Goal: Task Accomplishment & Management: Complete application form

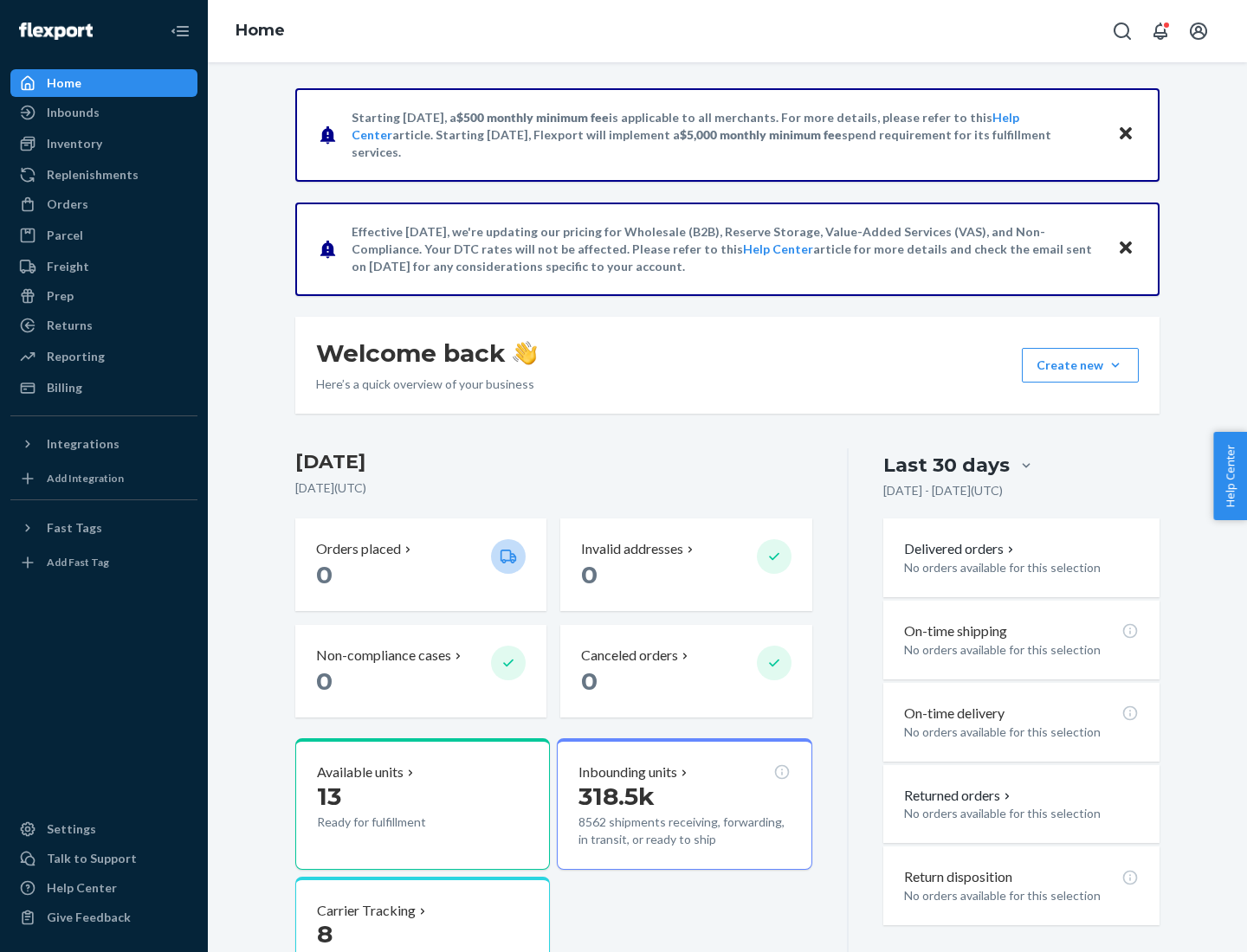
click at [1115, 365] on button "Create new Create new inbound Create new order Create new product" at bounding box center [1080, 365] width 117 height 34
click at [104, 113] on div "Inbounds" at bounding box center [104, 112] width 183 height 24
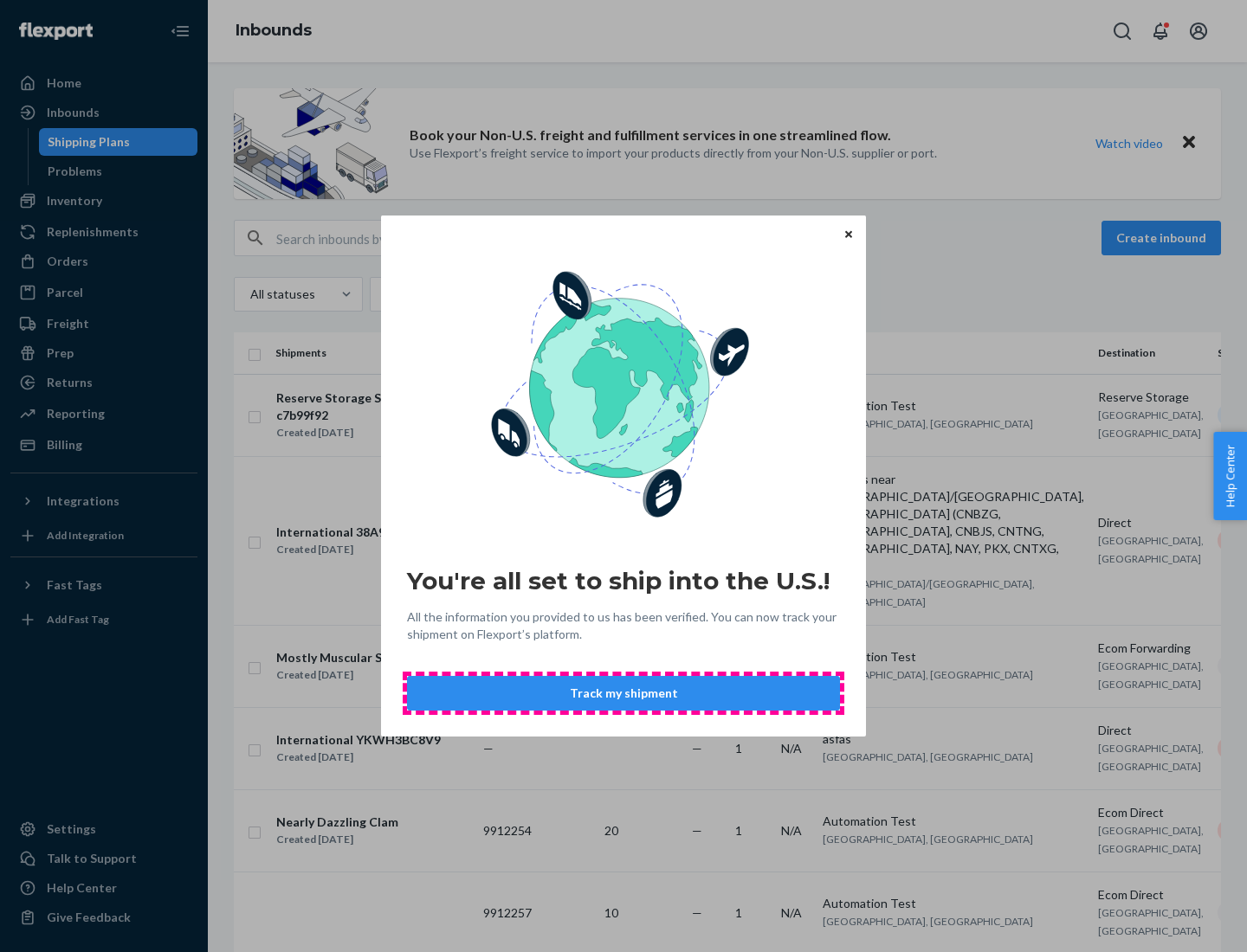
click at [624, 693] on button "Track my shipment" at bounding box center [624, 693] width 433 height 34
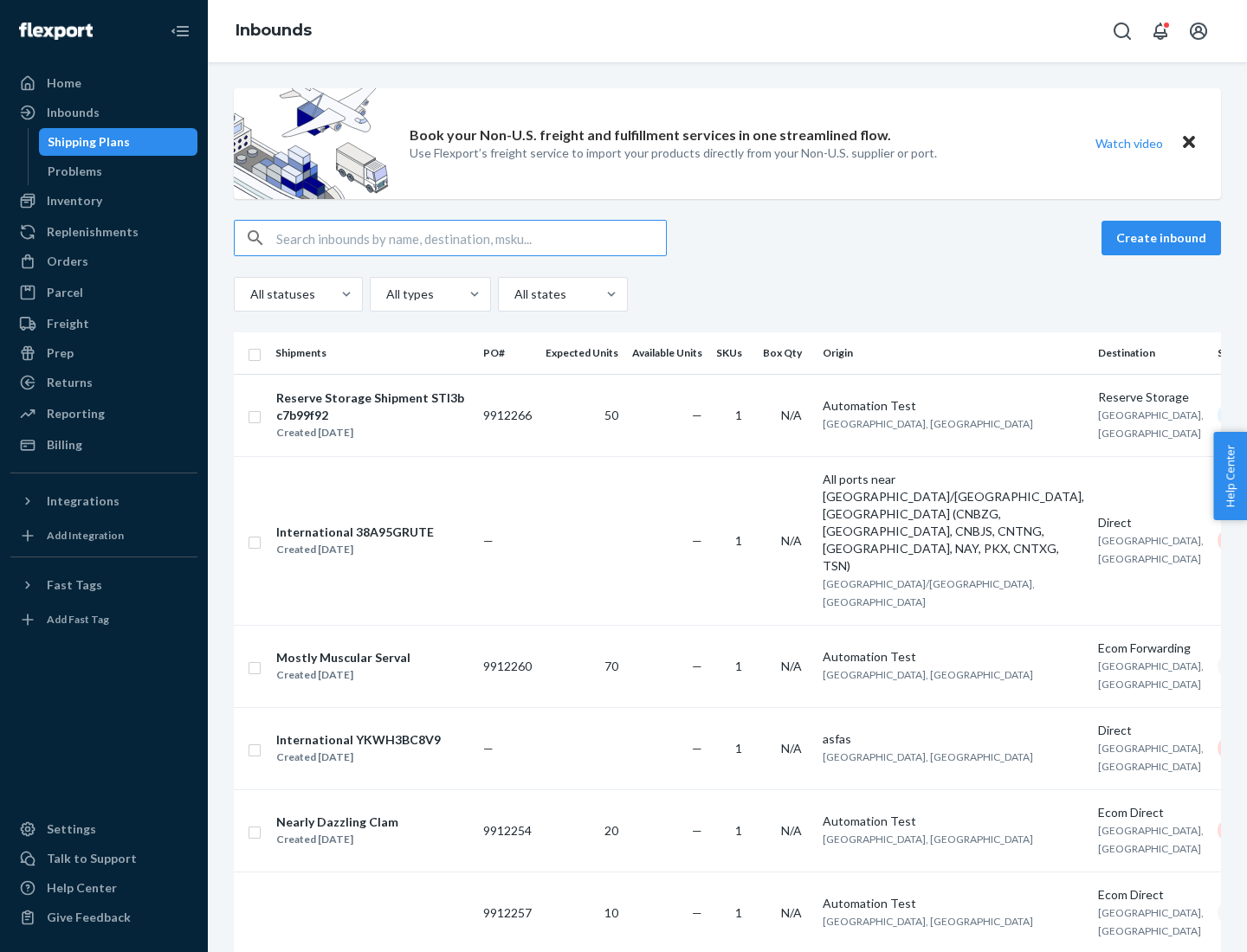
click at [1164, 238] on button "Create inbound" at bounding box center [1161, 238] width 119 height 34
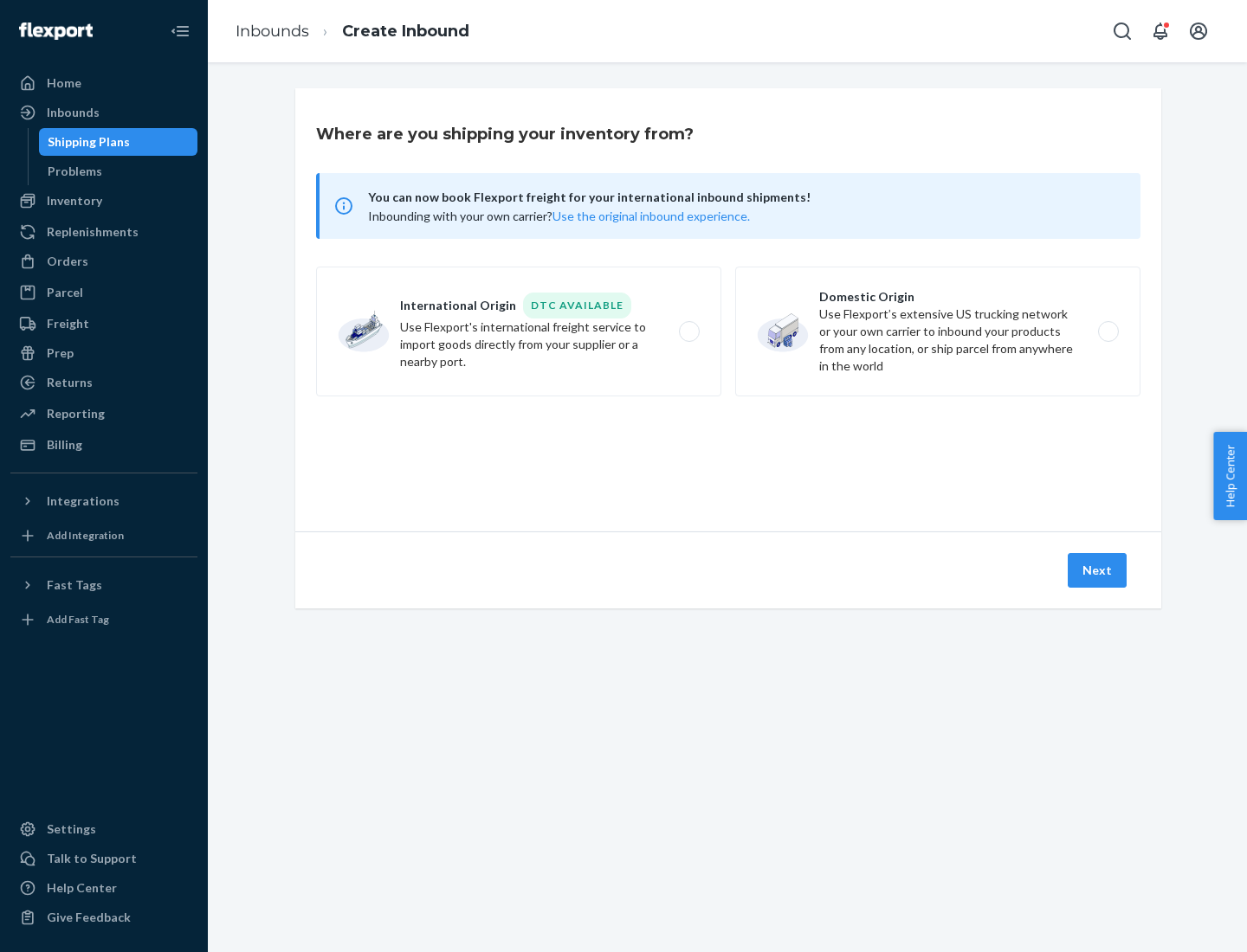
click at [519, 332] on label "International Origin DTC Available Use Flexport's international freight service…" at bounding box center [518, 332] width 405 height 130
click at [689, 332] on input "International Origin DTC Available Use Flexport's international freight service…" at bounding box center [695, 332] width 11 height 11
radio input "true"
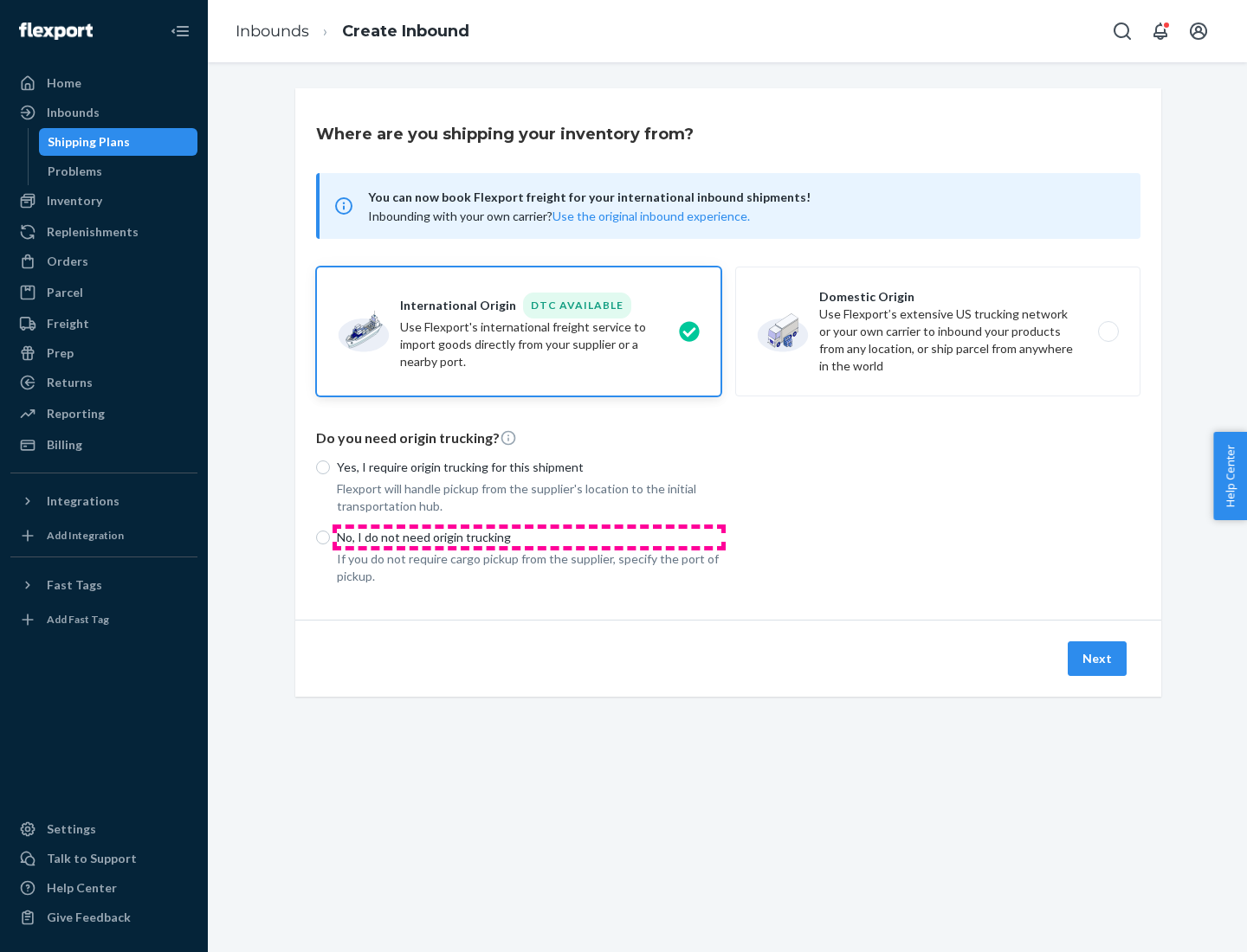
click at [530, 537] on p "No, I do not need origin trucking" at bounding box center [529, 538] width 384 height 17
click at [330, 537] on input "No, I do not need origin trucking" at bounding box center [322, 537] width 14 height 14
radio input "true"
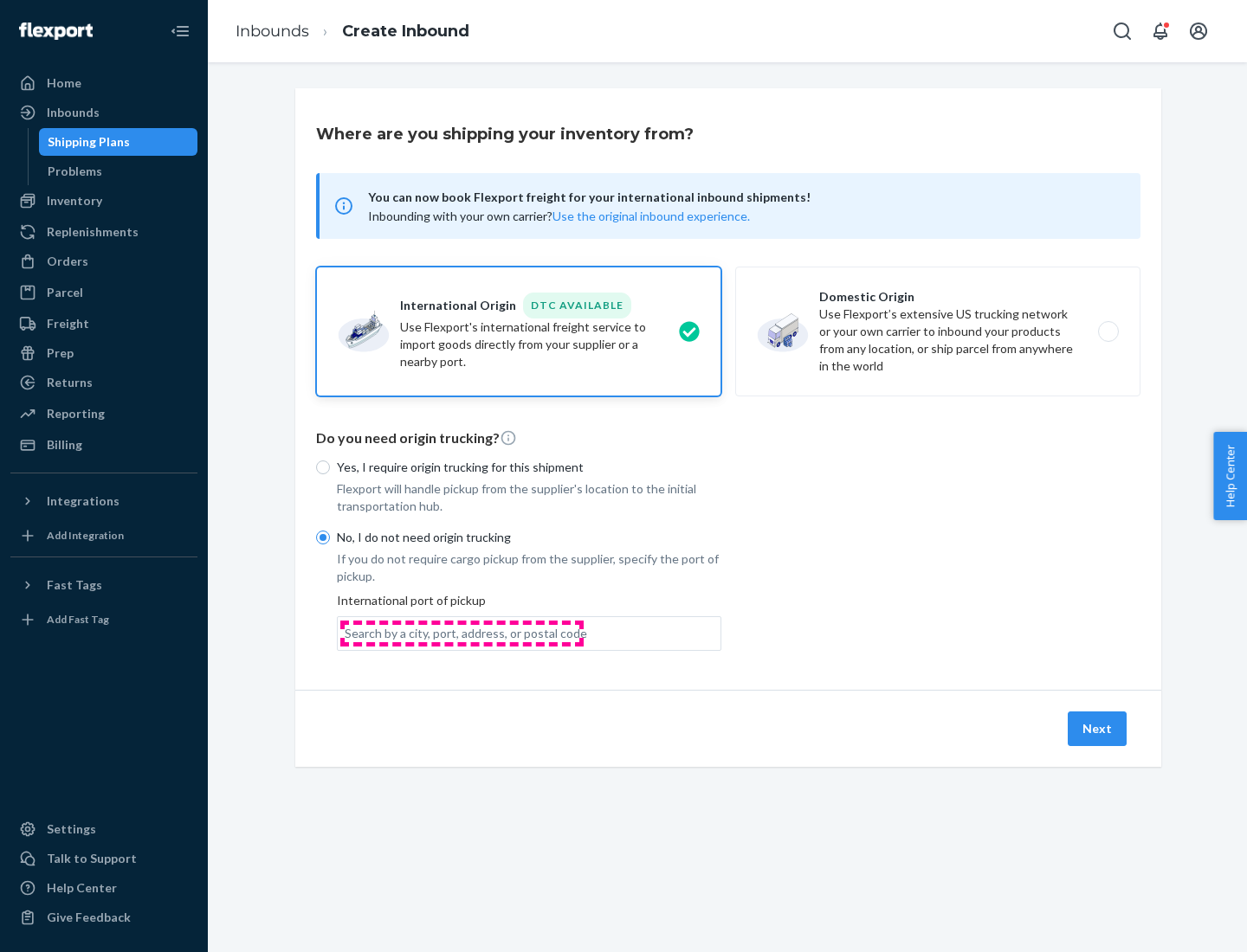
click at [462, 632] on div "Search by a city, port, address, or postal code" at bounding box center [466, 633] width 242 height 17
click at [346, 632] on input "Search by a city, port, address, or postal code" at bounding box center [345, 633] width 2 height 17
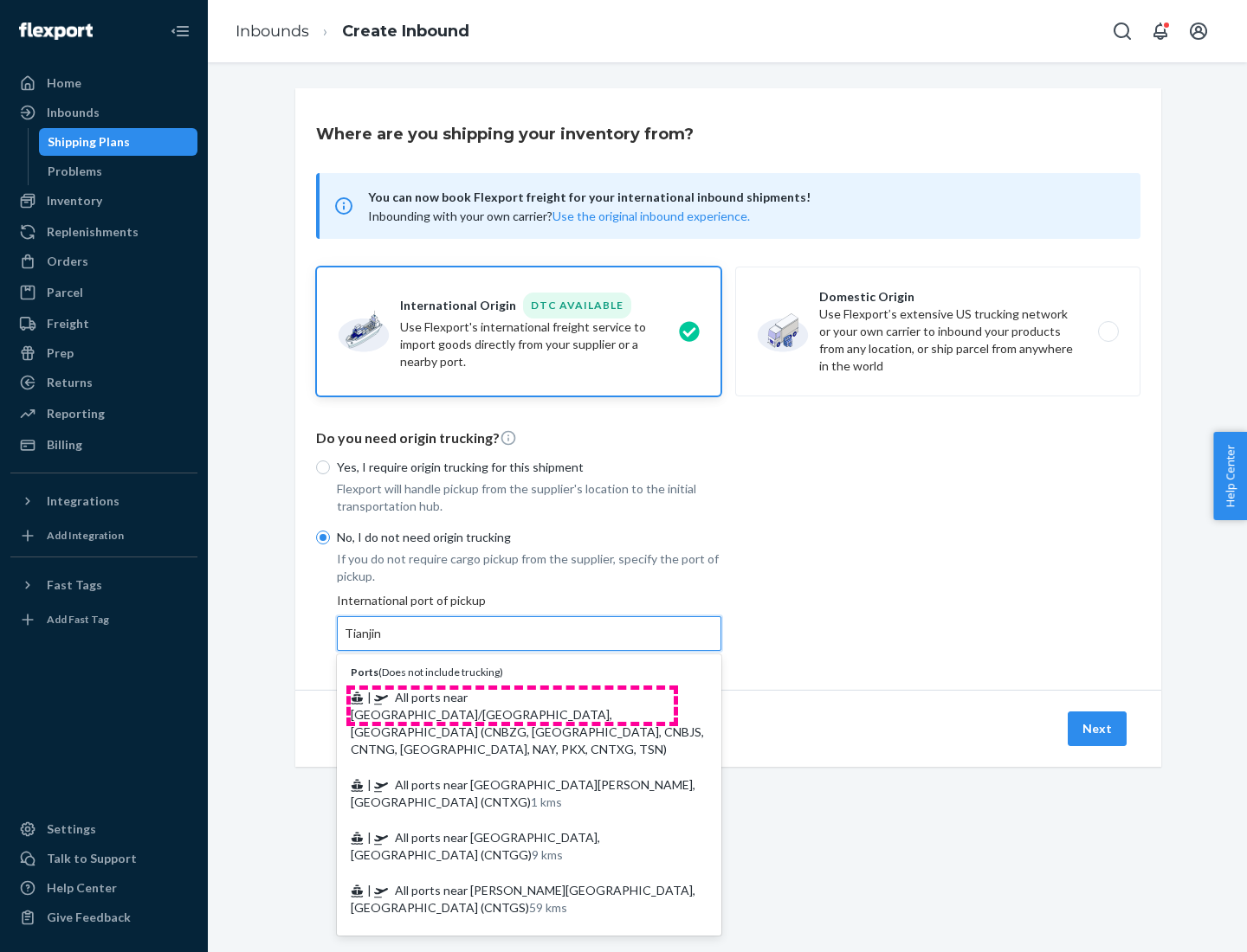
click at [511, 697] on span "| All ports near [GEOGRAPHIC_DATA]/[GEOGRAPHIC_DATA], [GEOGRAPHIC_DATA] (CNBZG,…" at bounding box center [528, 723] width 353 height 67
click at [383, 642] on input "Tianjin" at bounding box center [364, 633] width 38 height 17
type input "All ports near [GEOGRAPHIC_DATA]/[GEOGRAPHIC_DATA], [GEOGRAPHIC_DATA] (CNBZG, […"
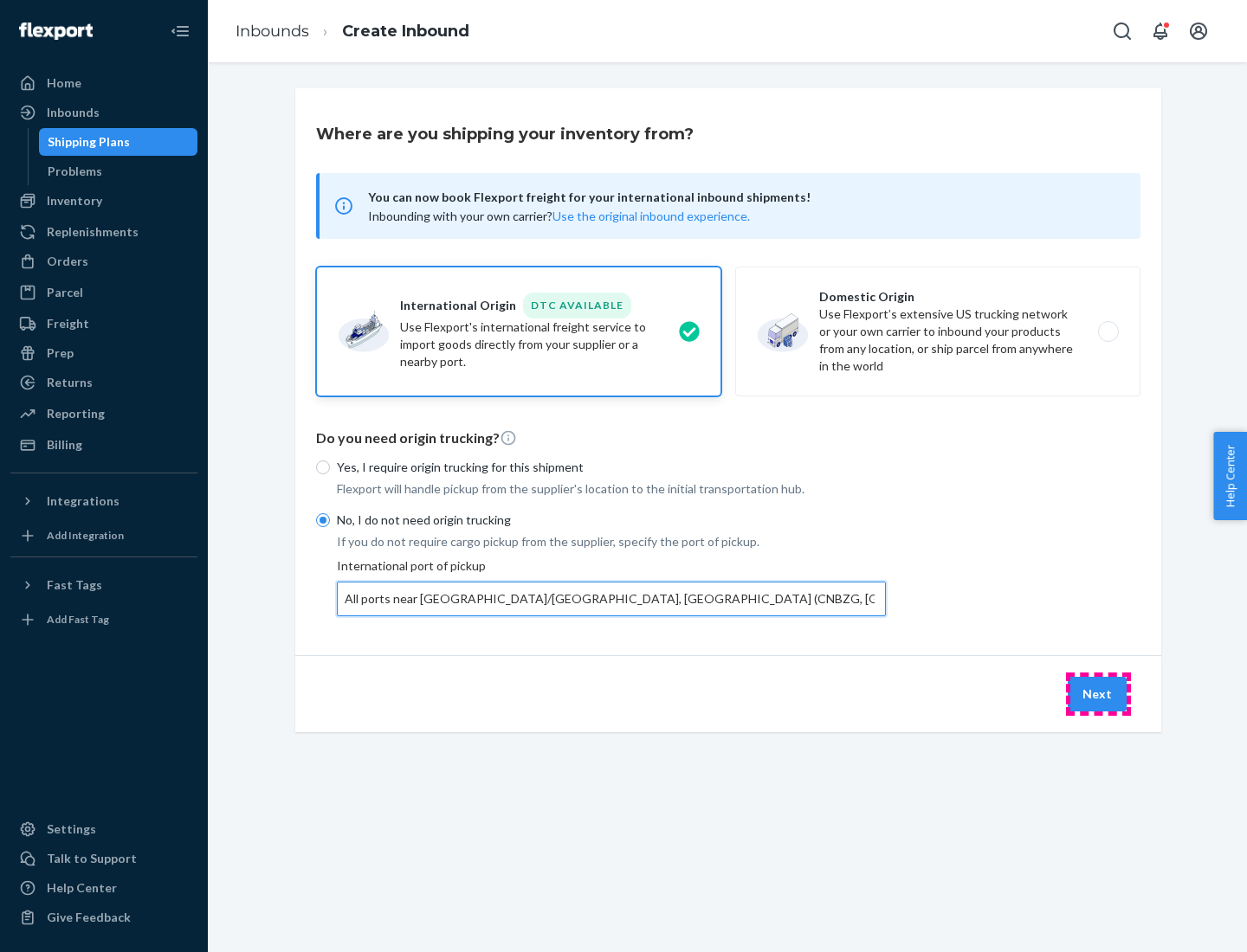
click at [1098, 693] on button "Next" at bounding box center [1097, 694] width 59 height 34
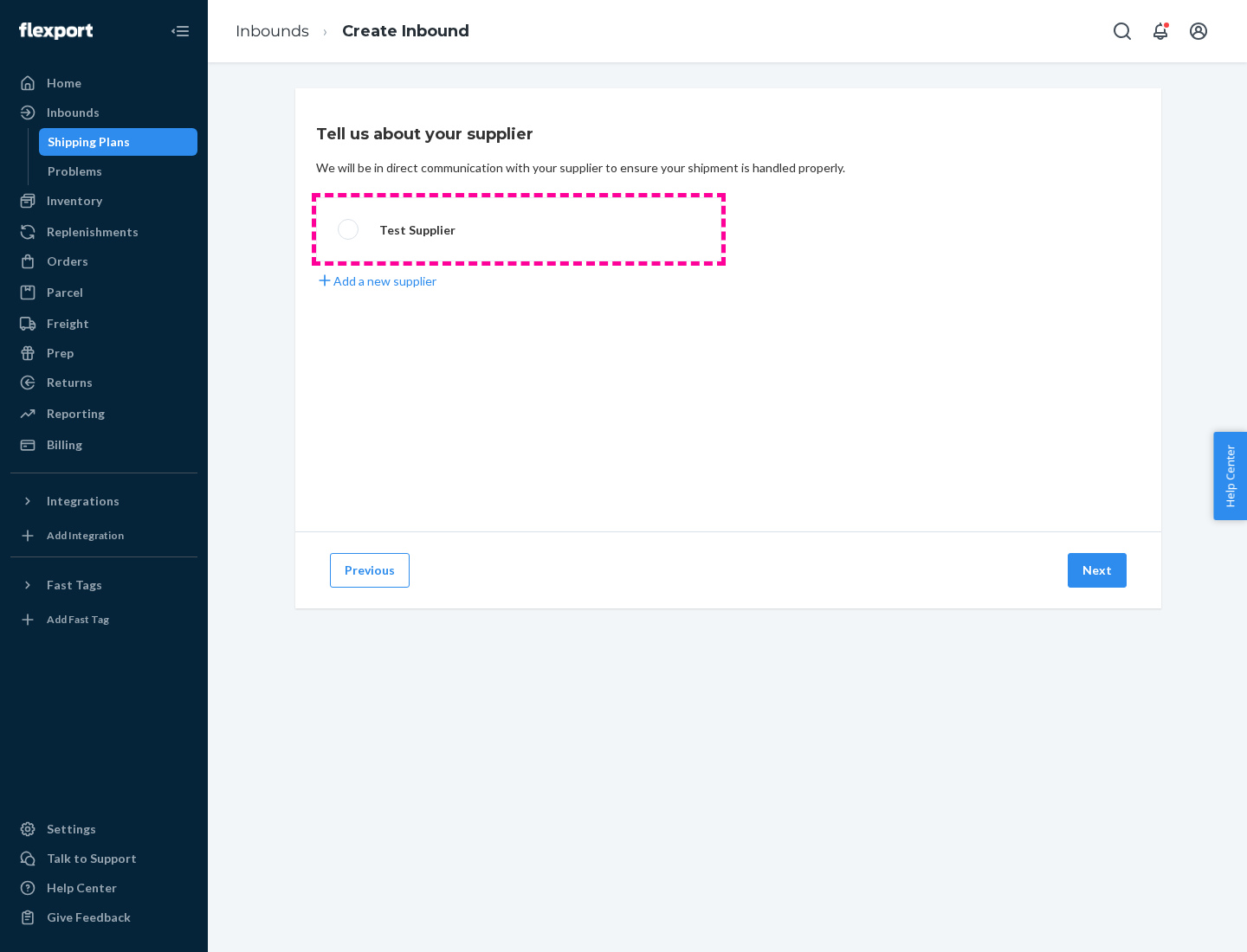
click at [519, 230] on label "Test Supplier" at bounding box center [518, 229] width 405 height 64
click at [349, 230] on input "Test Supplier" at bounding box center [343, 230] width 11 height 11
radio input "true"
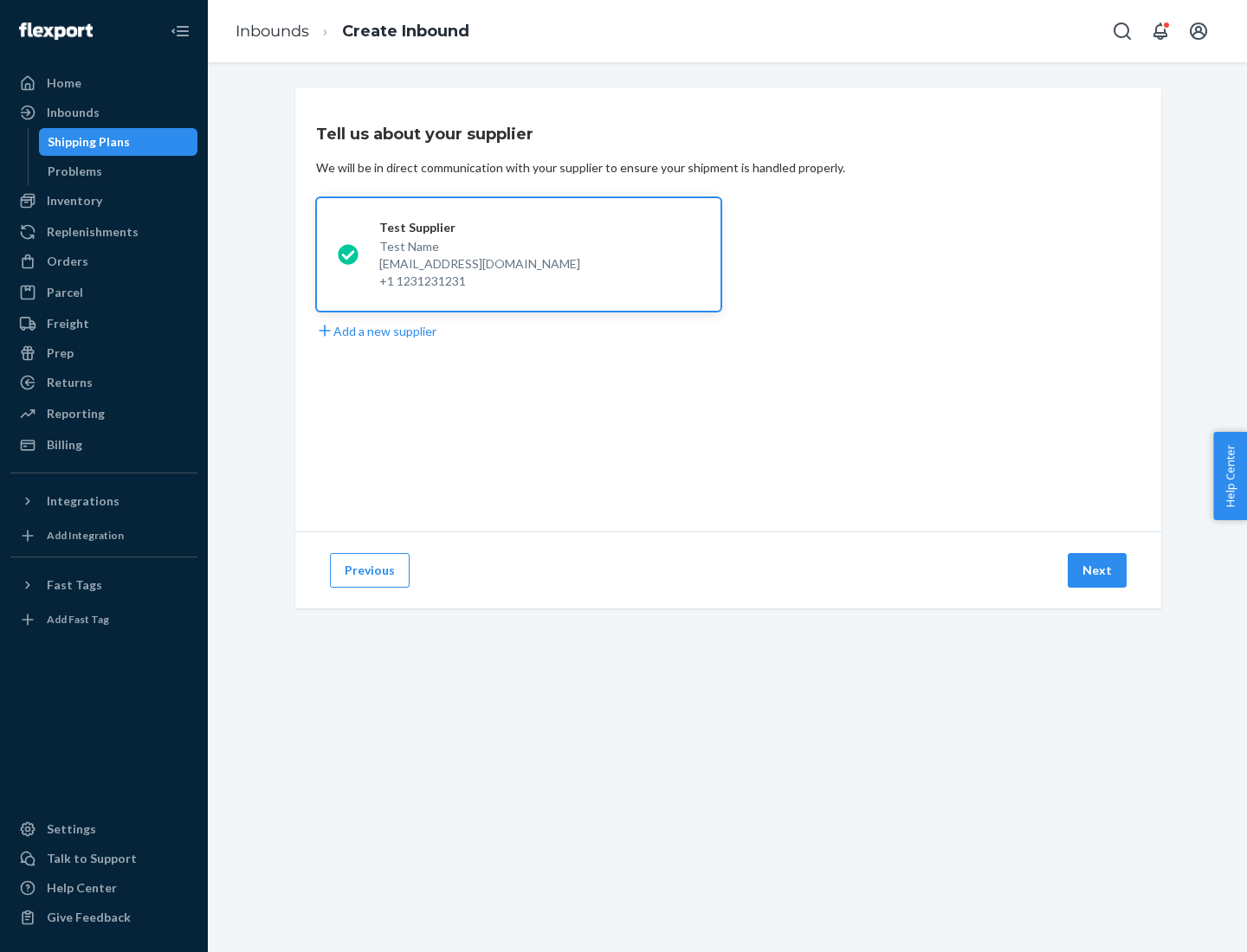
click at [1098, 570] on button "Next" at bounding box center [1097, 570] width 59 height 34
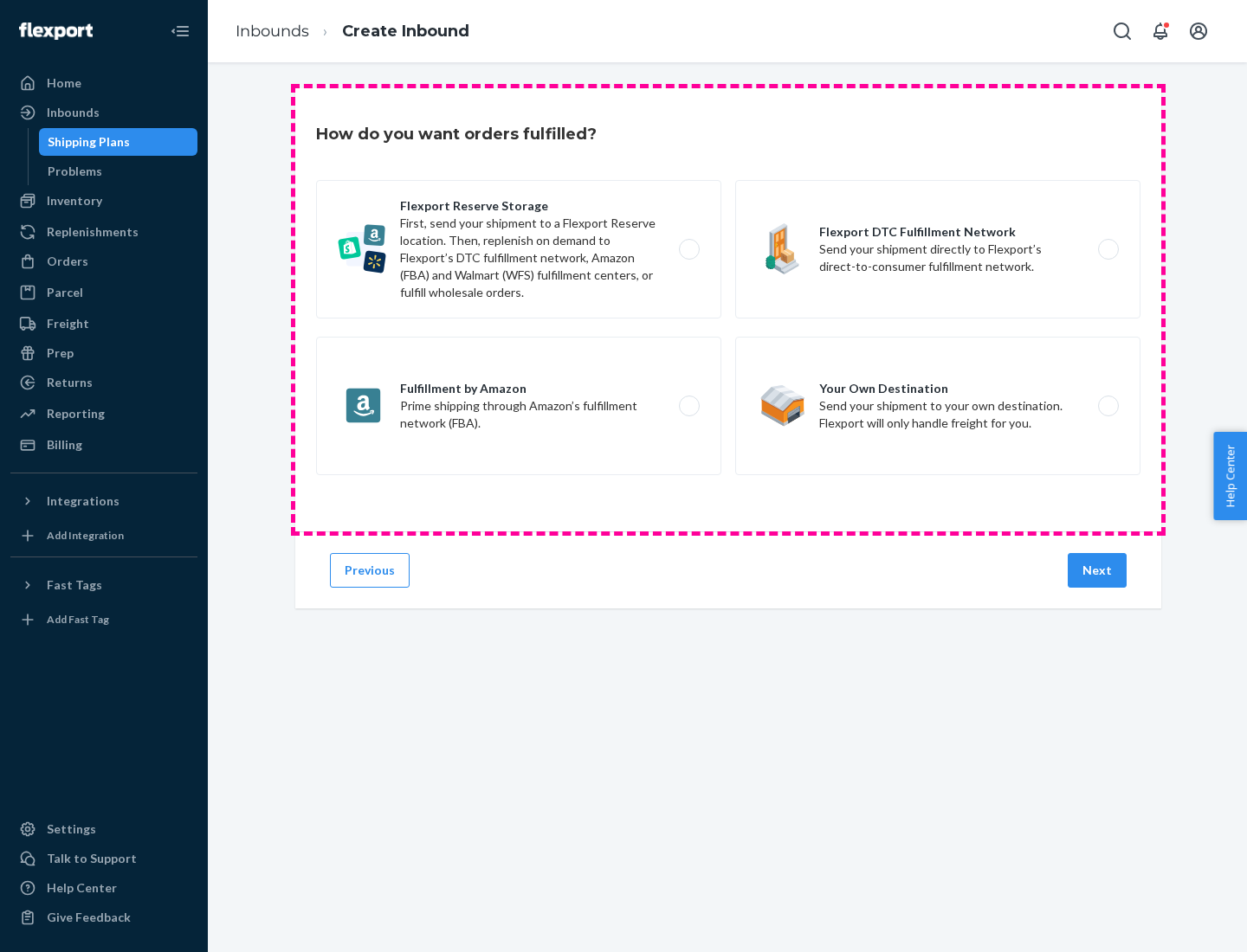
click at [728, 310] on div "Flexport Reserve Storage First, send your shipment to a Flexport Reserve locati…" at bounding box center [728, 330] width 824 height 300
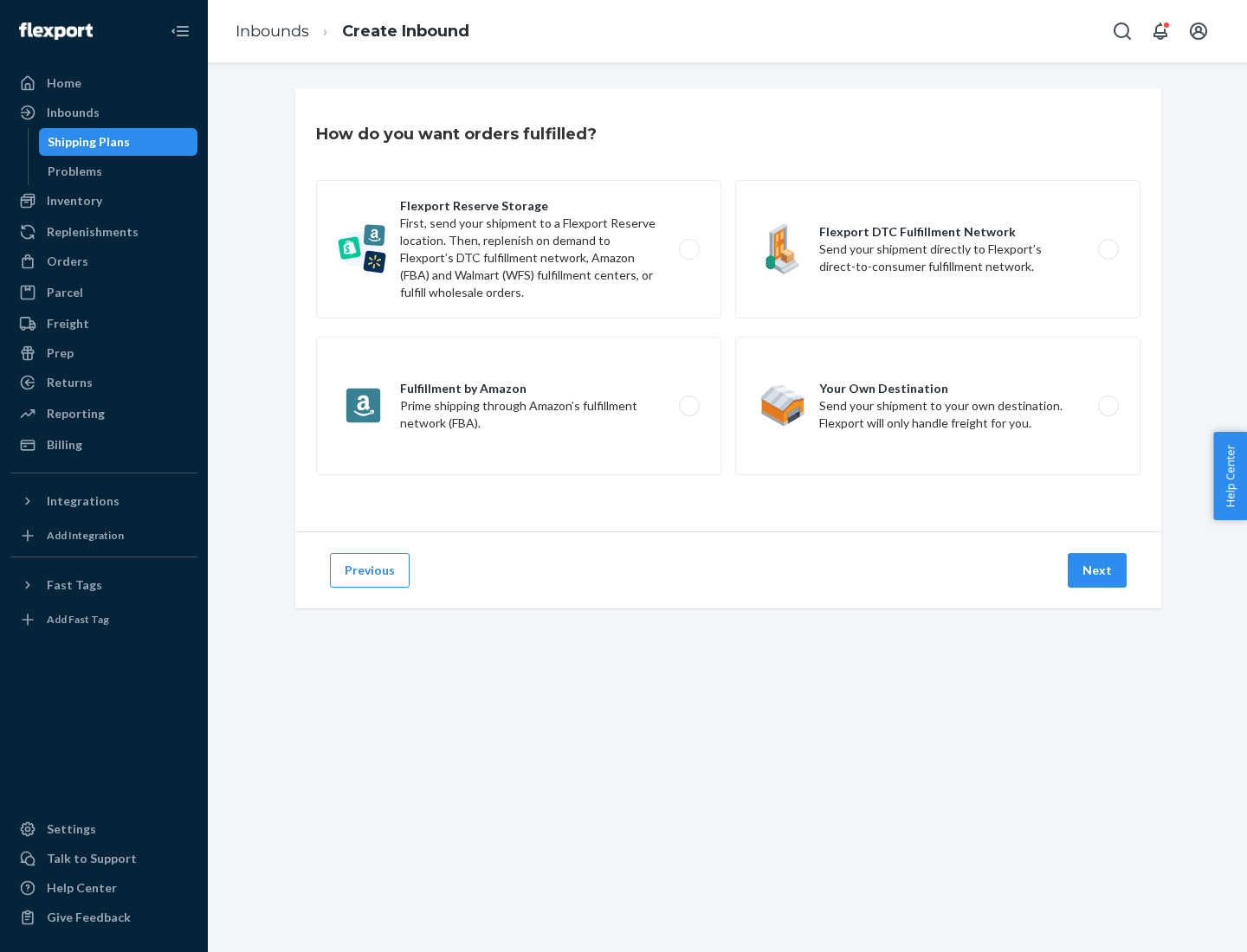
click at [938, 249] on label "Flexport DTC Fulfillment Network Send your shipment directly to Flexport’s dire…" at bounding box center [938, 249] width 405 height 138
click at [1108, 249] on input "Flexport DTC Fulfillment Network Send your shipment directly to Flexport’s dire…" at bounding box center [1113, 250] width 11 height 11
radio input "true"
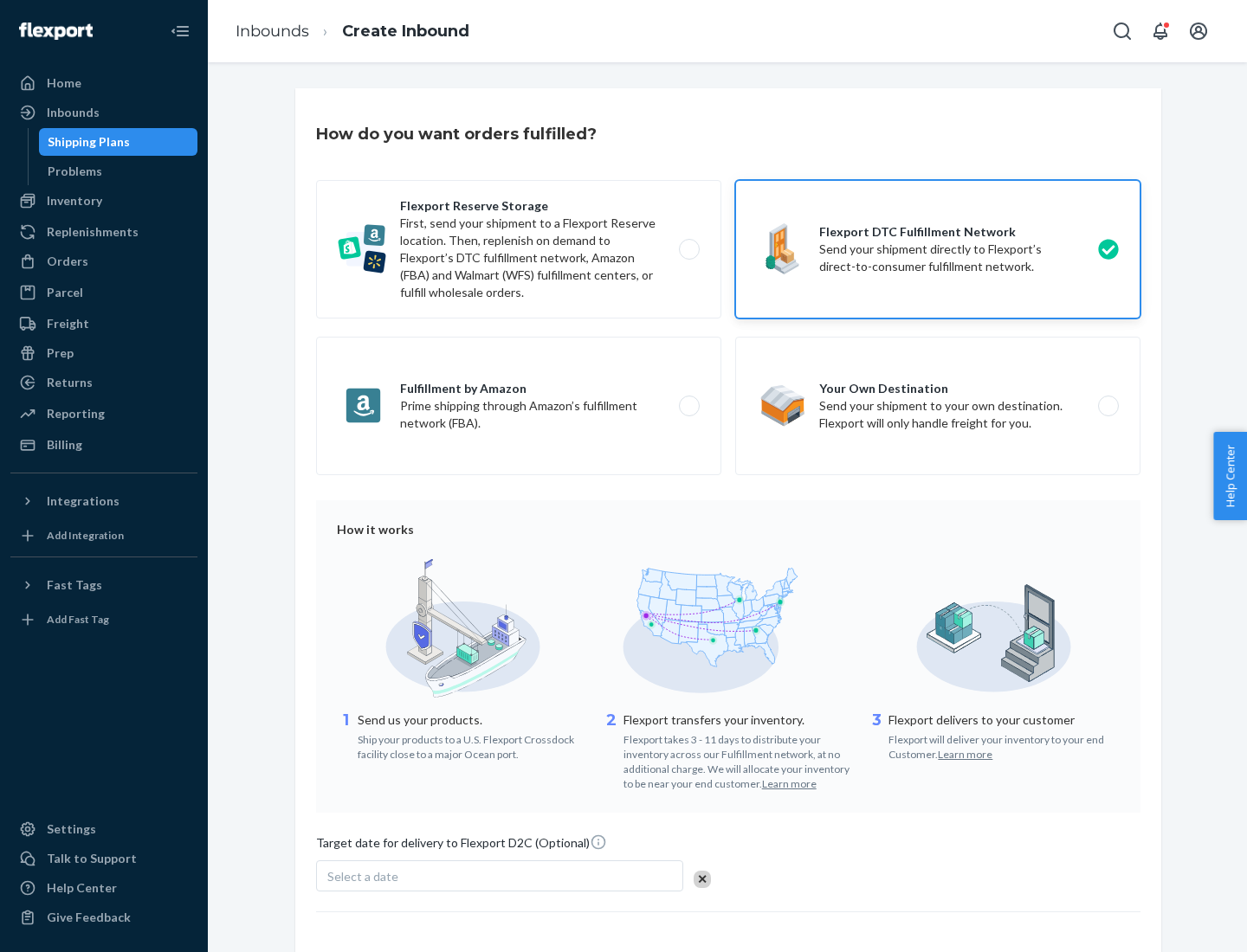
scroll to position [127, 0]
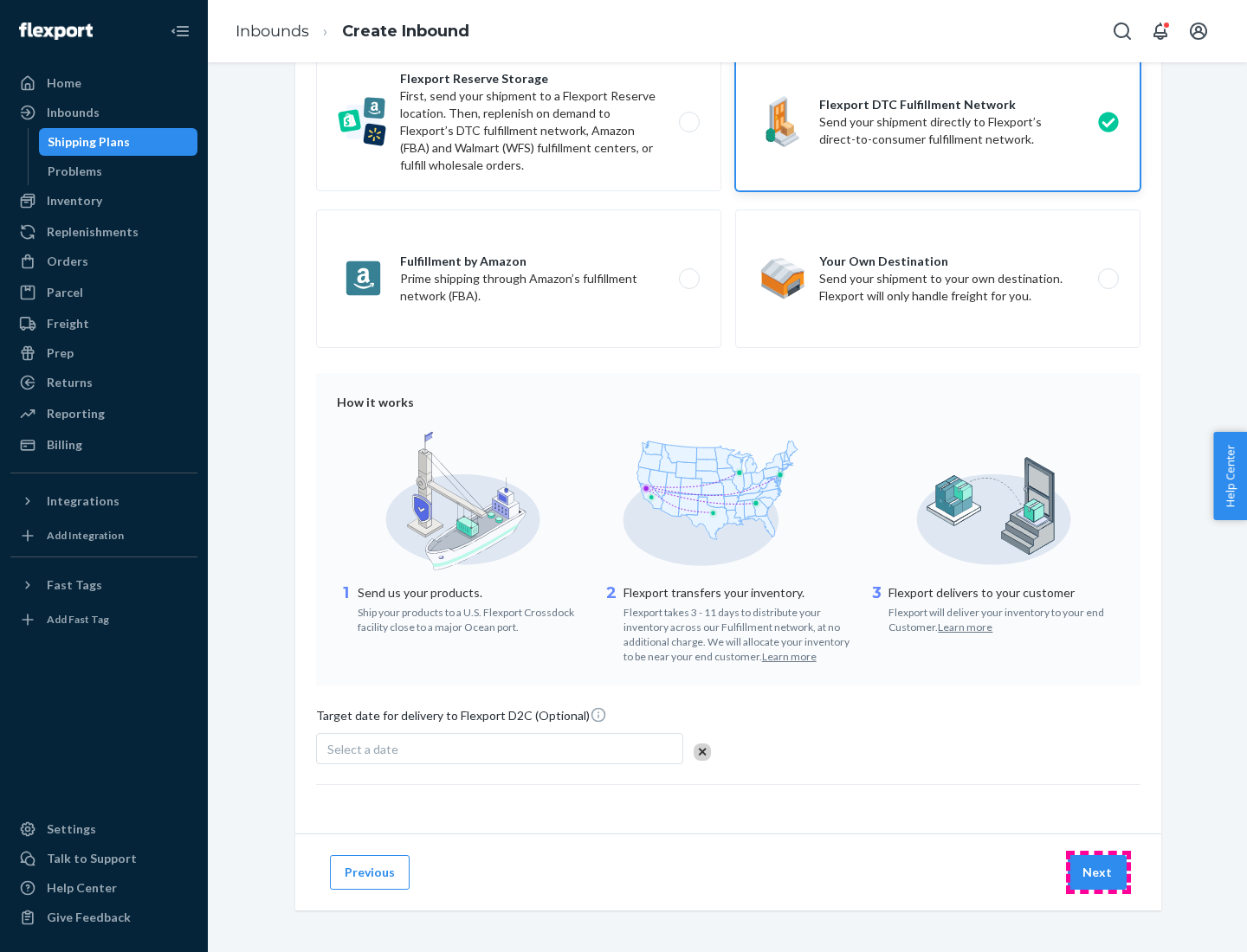
click at [1098, 872] on button "Next" at bounding box center [1097, 873] width 59 height 34
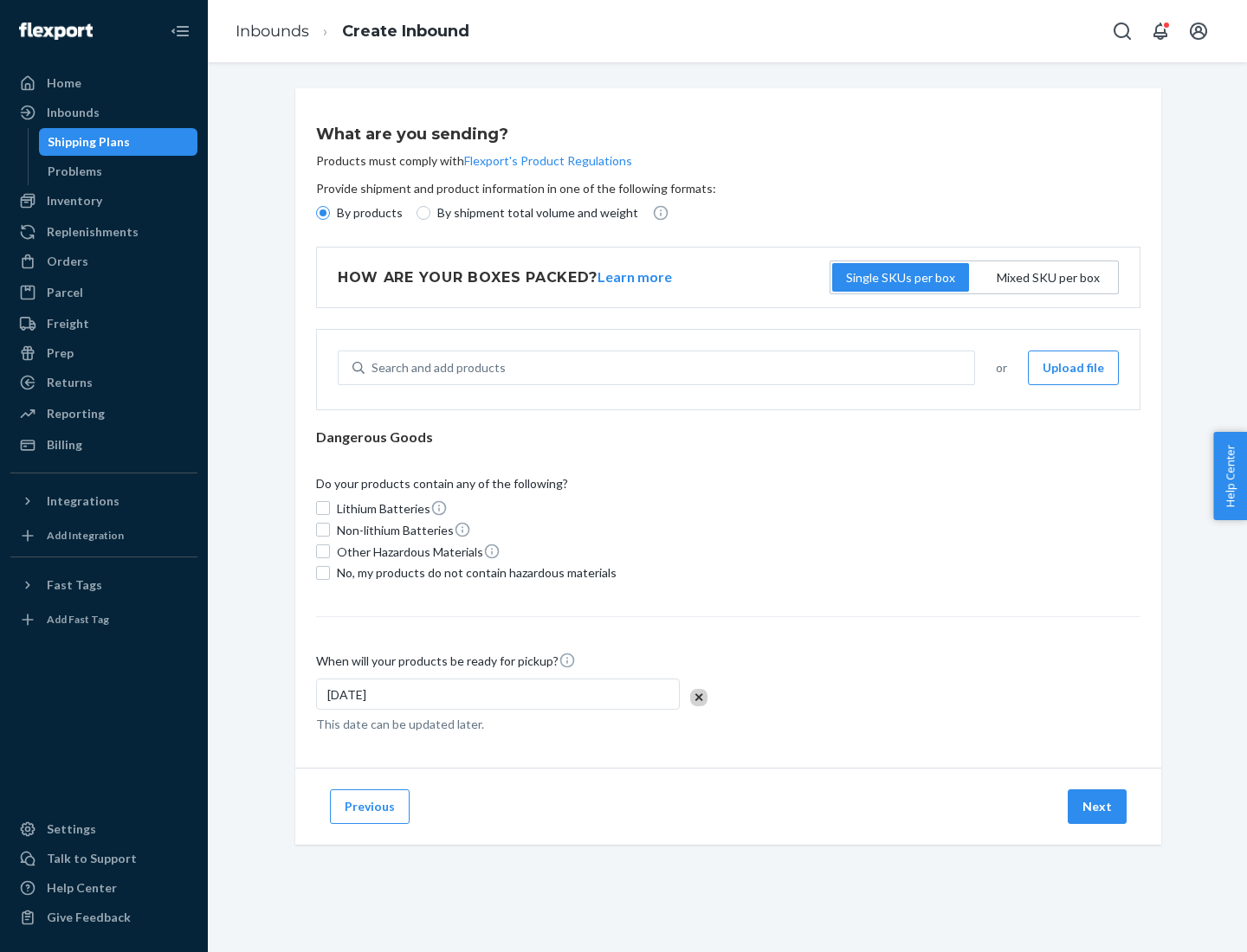
click at [368, 213] on p "By products" at bounding box center [369, 213] width 66 height 17
click at [330, 213] on input "By products" at bounding box center [322, 213] width 14 height 14
click at [436, 368] on div "Search and add products" at bounding box center [438, 368] width 135 height 17
click at [373, 368] on input "Search and add products" at bounding box center [372, 368] width 2 height 17
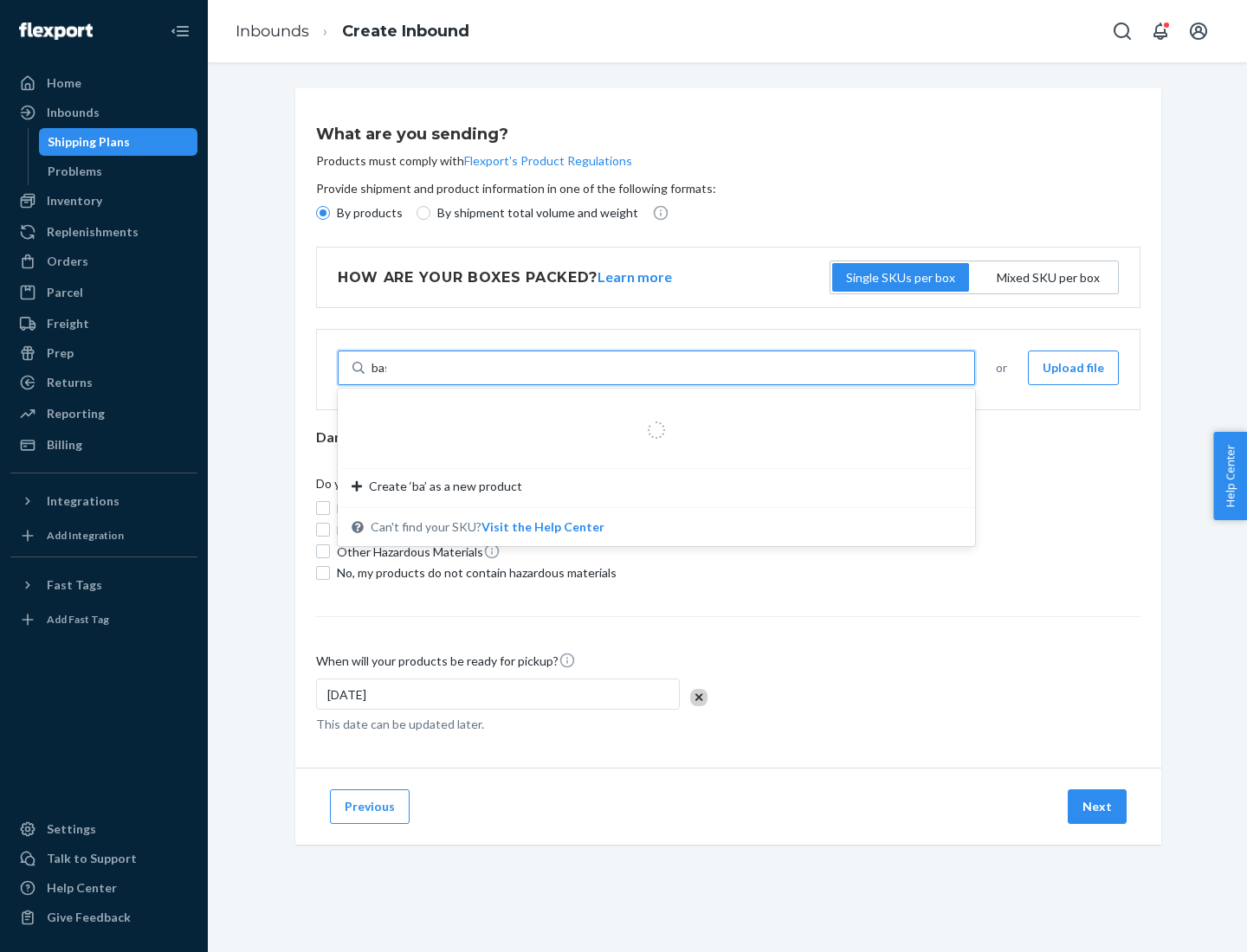
type input "basic"
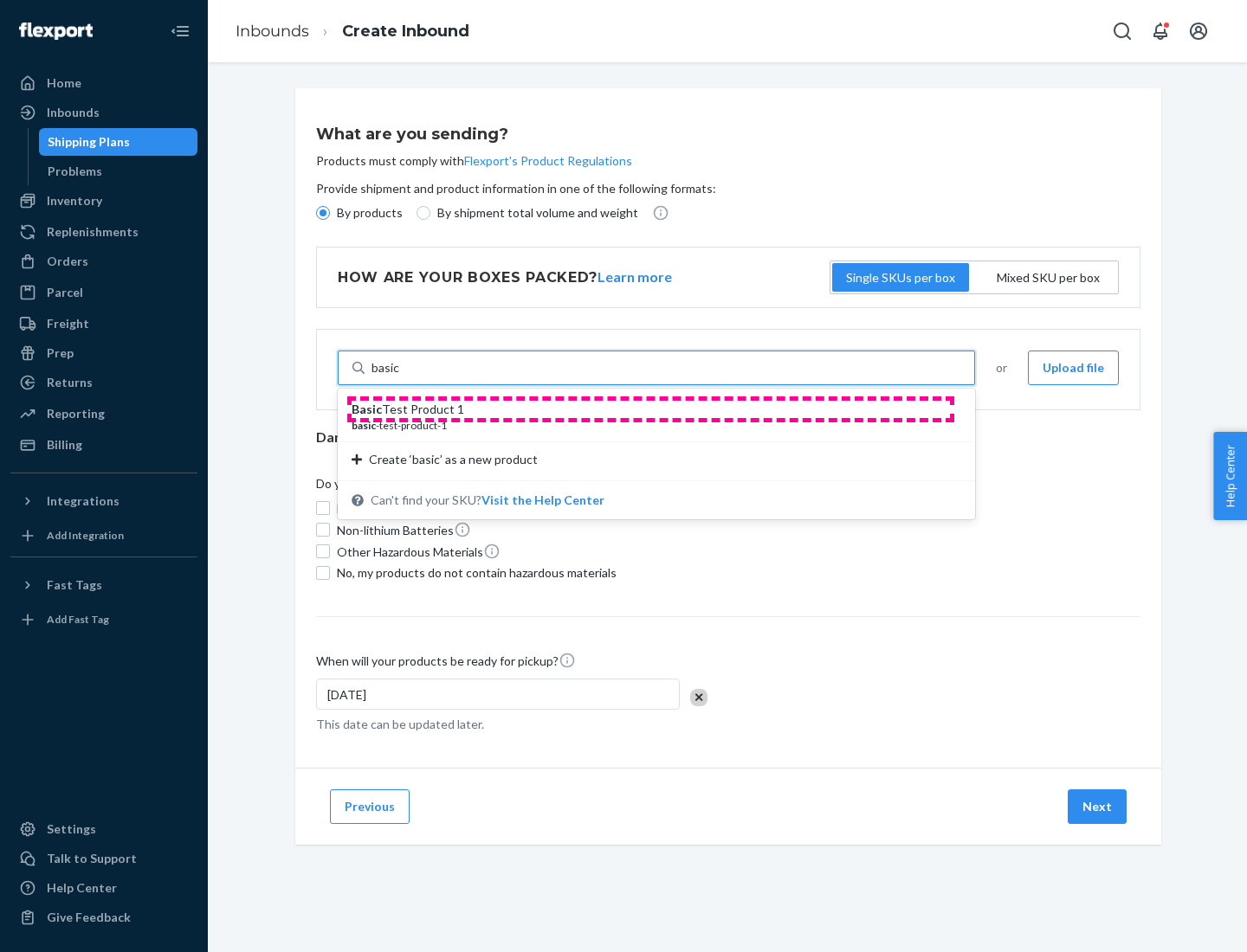
click at [651, 409] on div "Basic Test Product 1" at bounding box center [650, 409] width 595 height 17
click at [400, 377] on input "basic" at bounding box center [385, 368] width 29 height 17
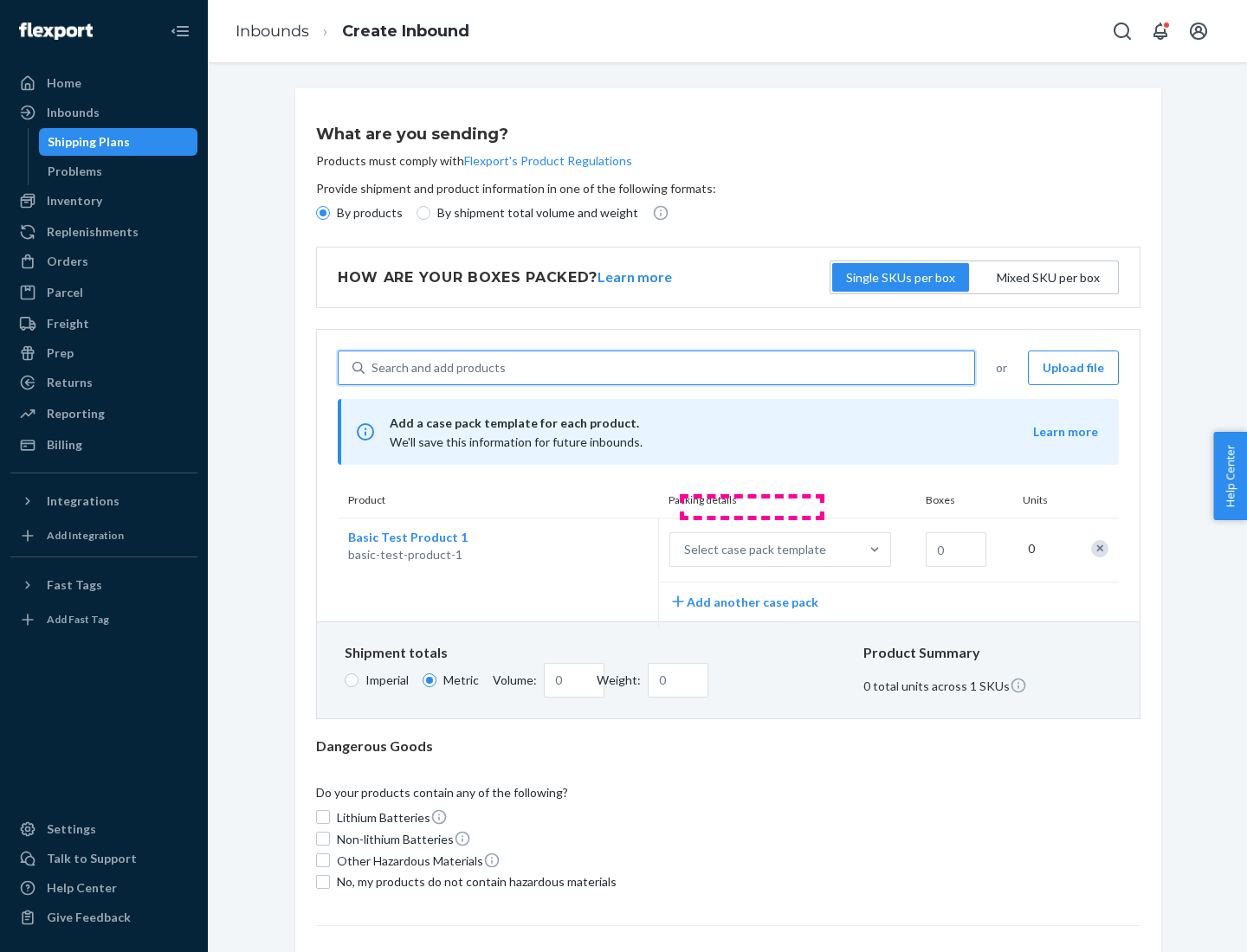
scroll to position [42, 0]
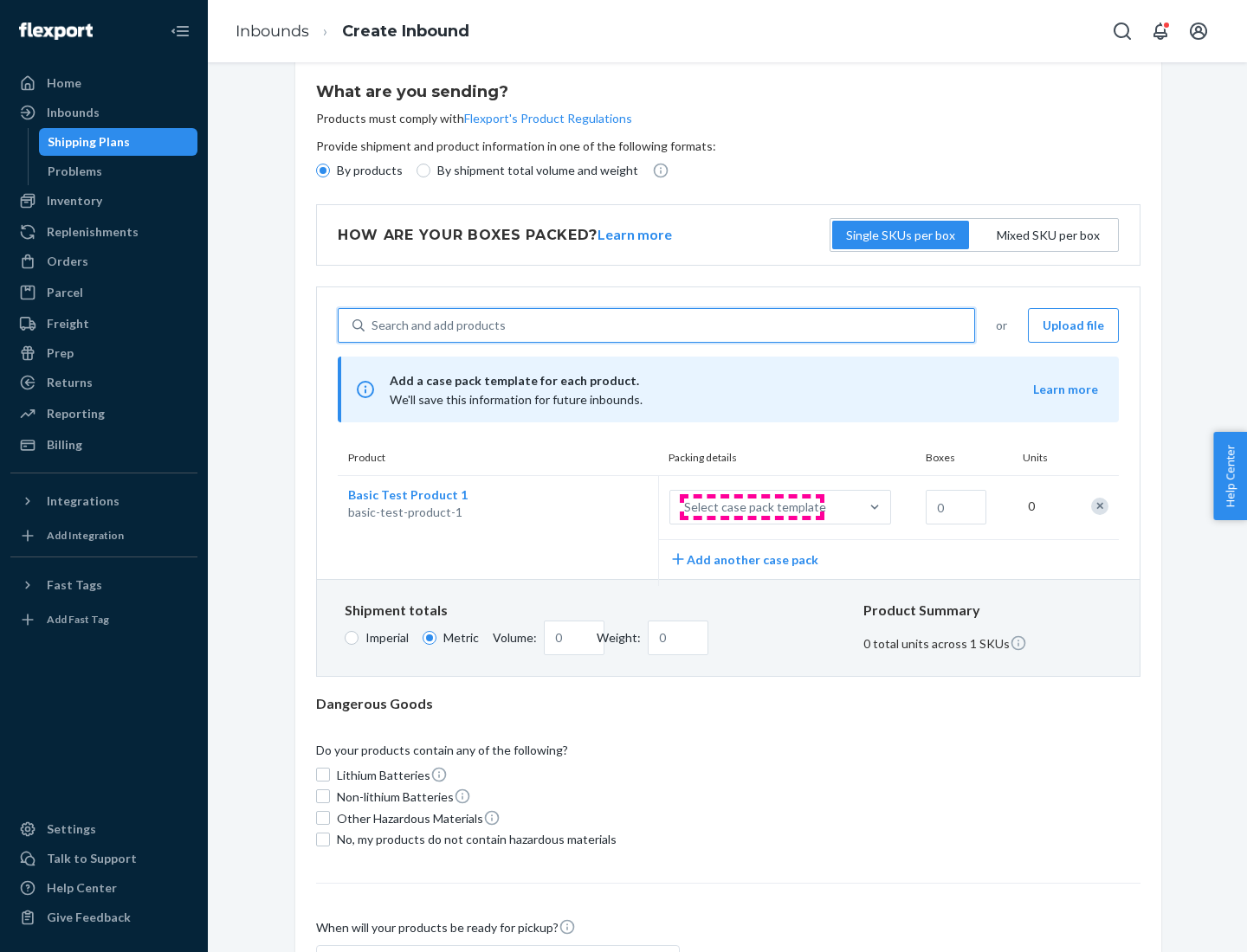
click at [752, 507] on div "Select case pack template" at bounding box center [755, 507] width 142 height 17
click at [598, 507] on input "Select case pack template" at bounding box center [598, 507] width 0 height 0
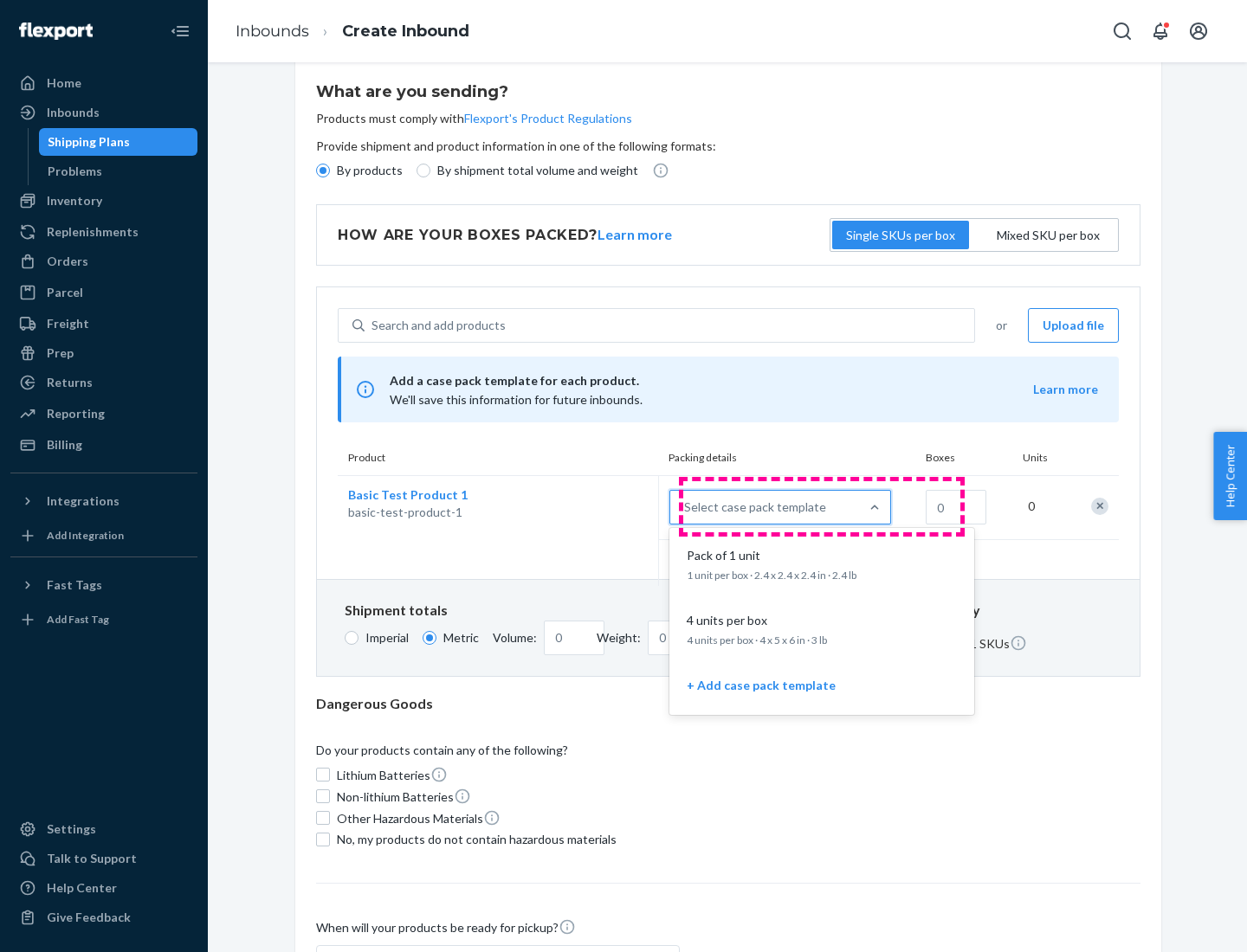
scroll to position [99, 0]
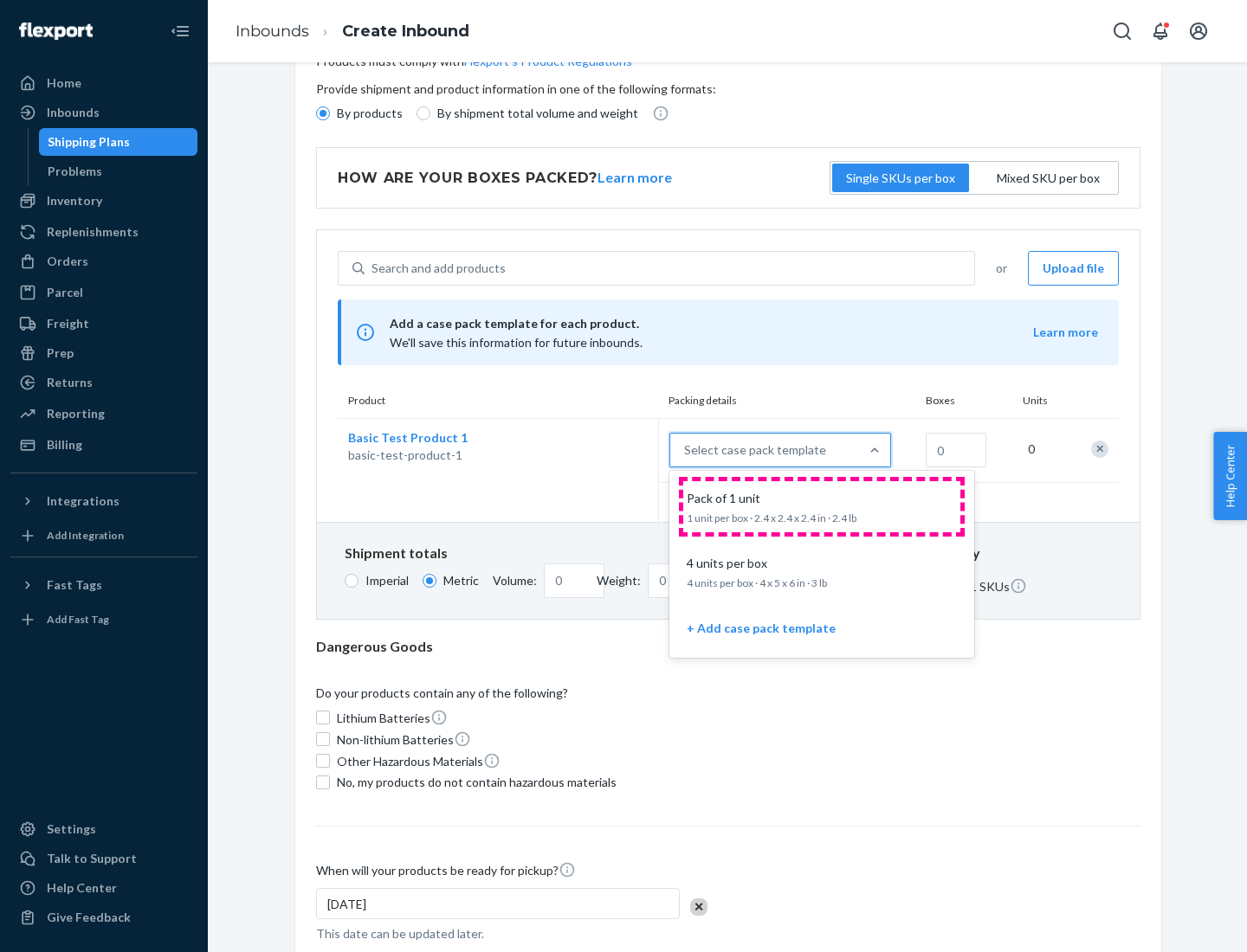
click at [821, 507] on div "Pack of 1 unit" at bounding box center [818, 499] width 277 height 17
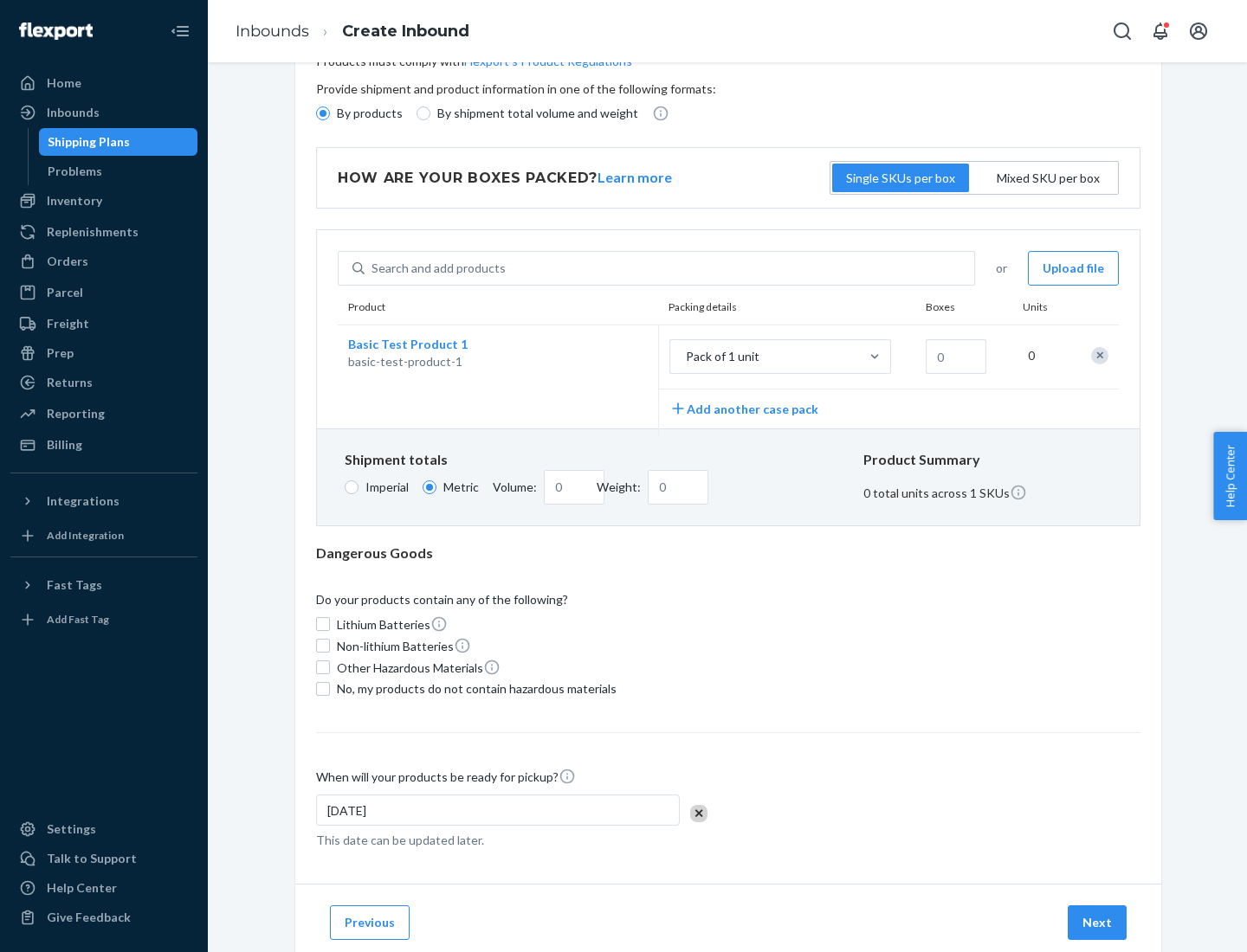
scroll to position [0, 0]
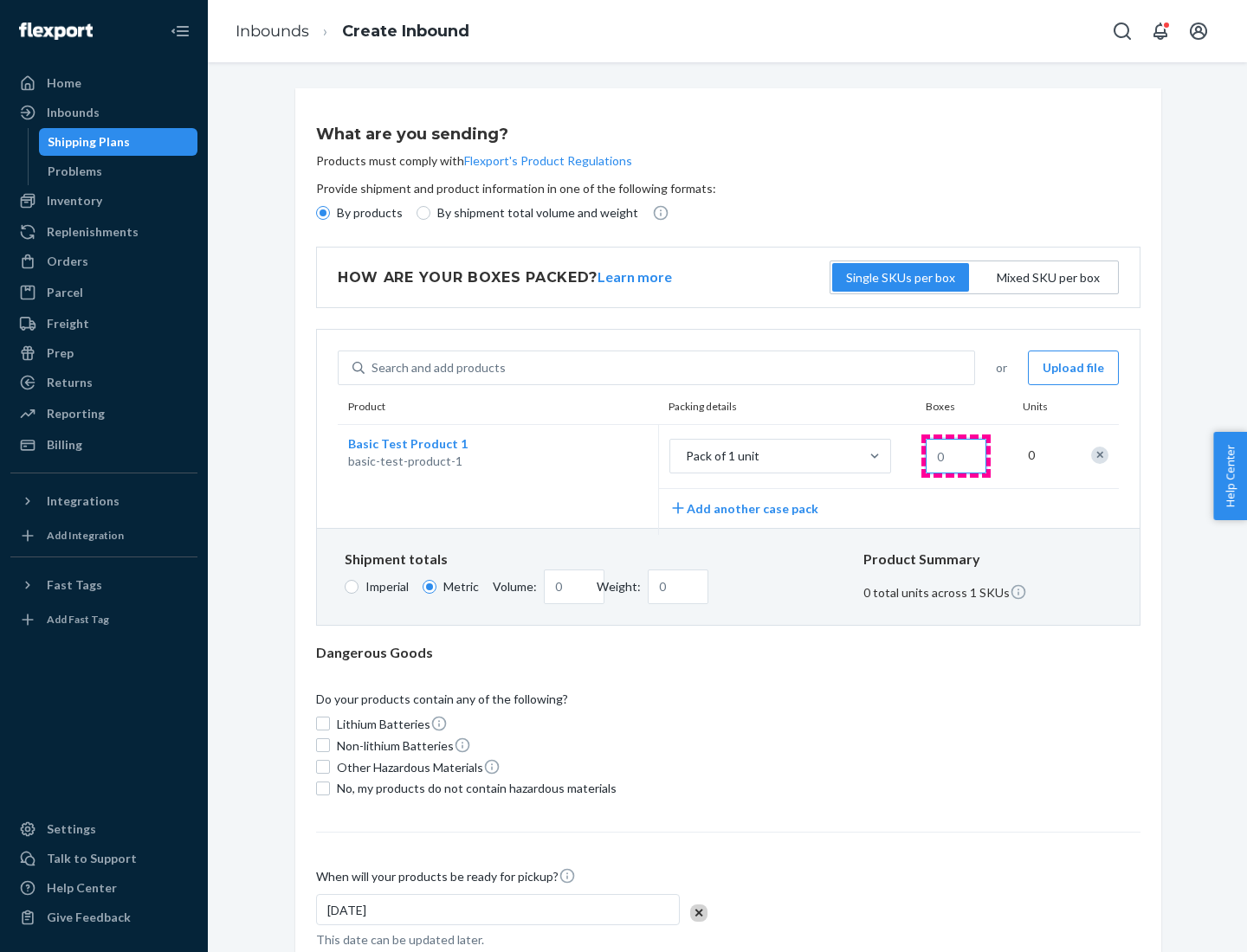
type input "1.09"
type input "1"
type input "10.89"
type input "10"
type input "0.02"
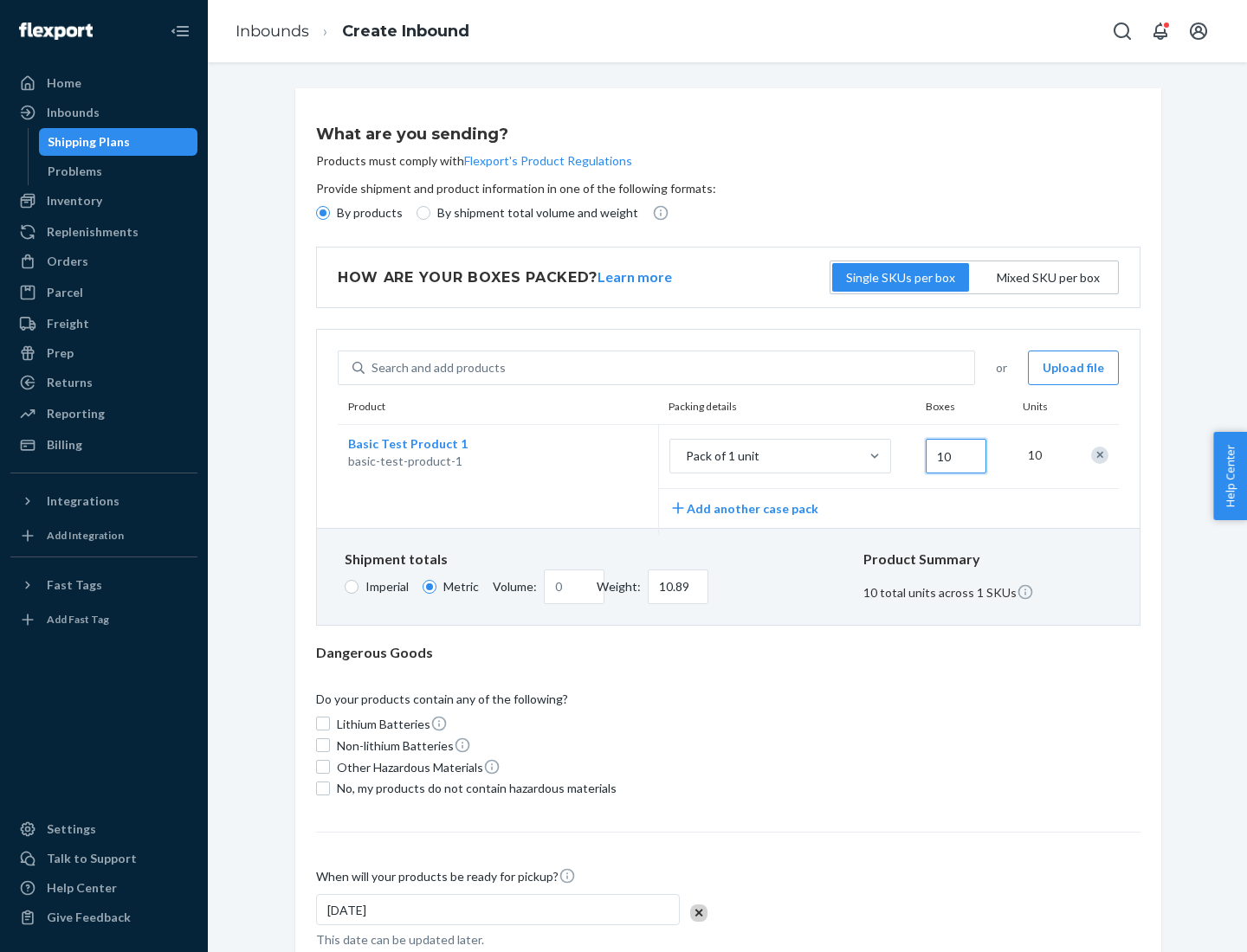
type input "108.86"
type input "100"
type input "0.23"
type input "1088.62"
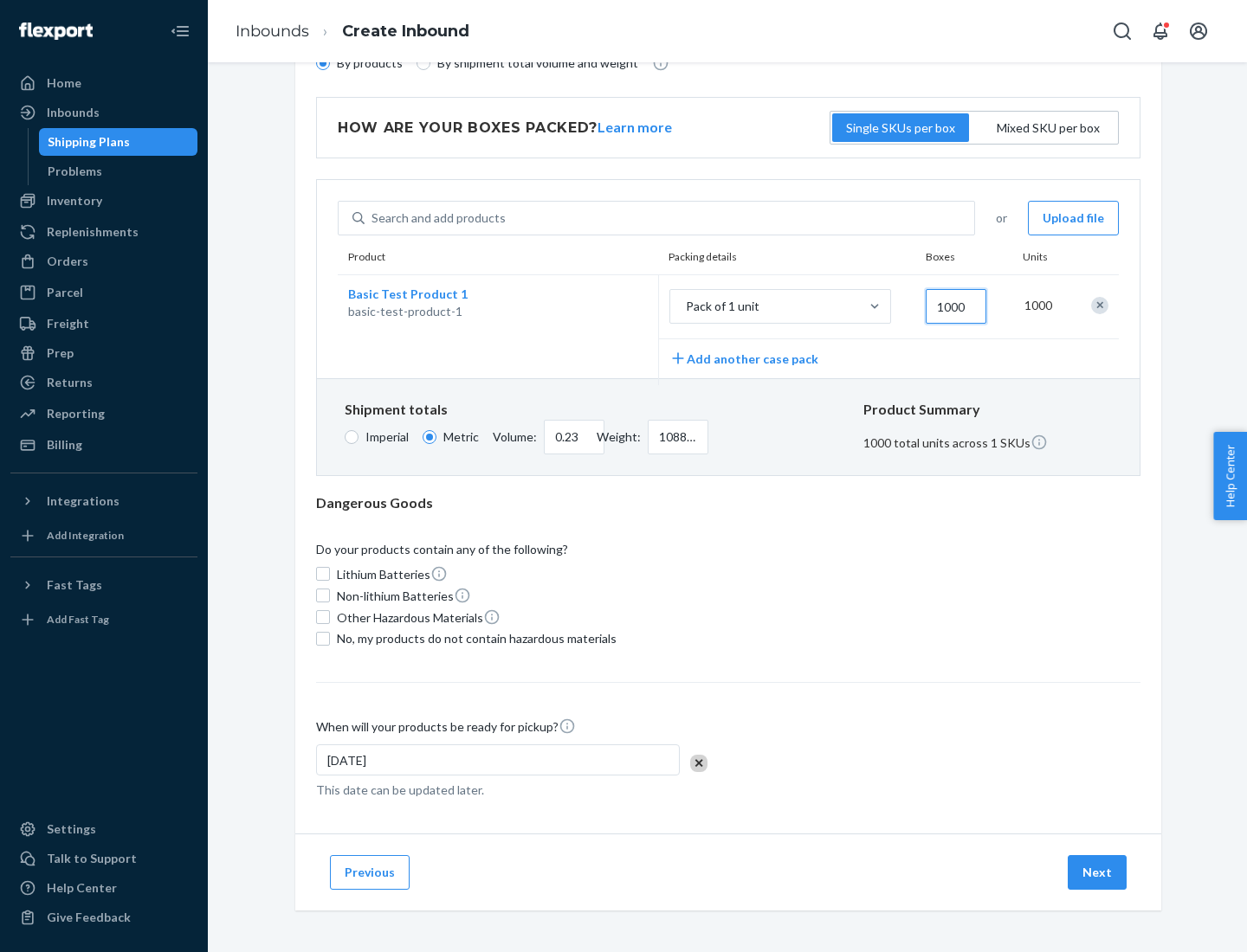
type input "1000"
click at [473, 638] on span "No, my products do not contain hazardous materials" at bounding box center [476, 639] width 280 height 17
click at [330, 638] on input "No, my products do not contain hazardous materials" at bounding box center [322, 639] width 14 height 14
checkbox input "true"
click at [1098, 872] on button "Next" at bounding box center [1097, 873] width 59 height 34
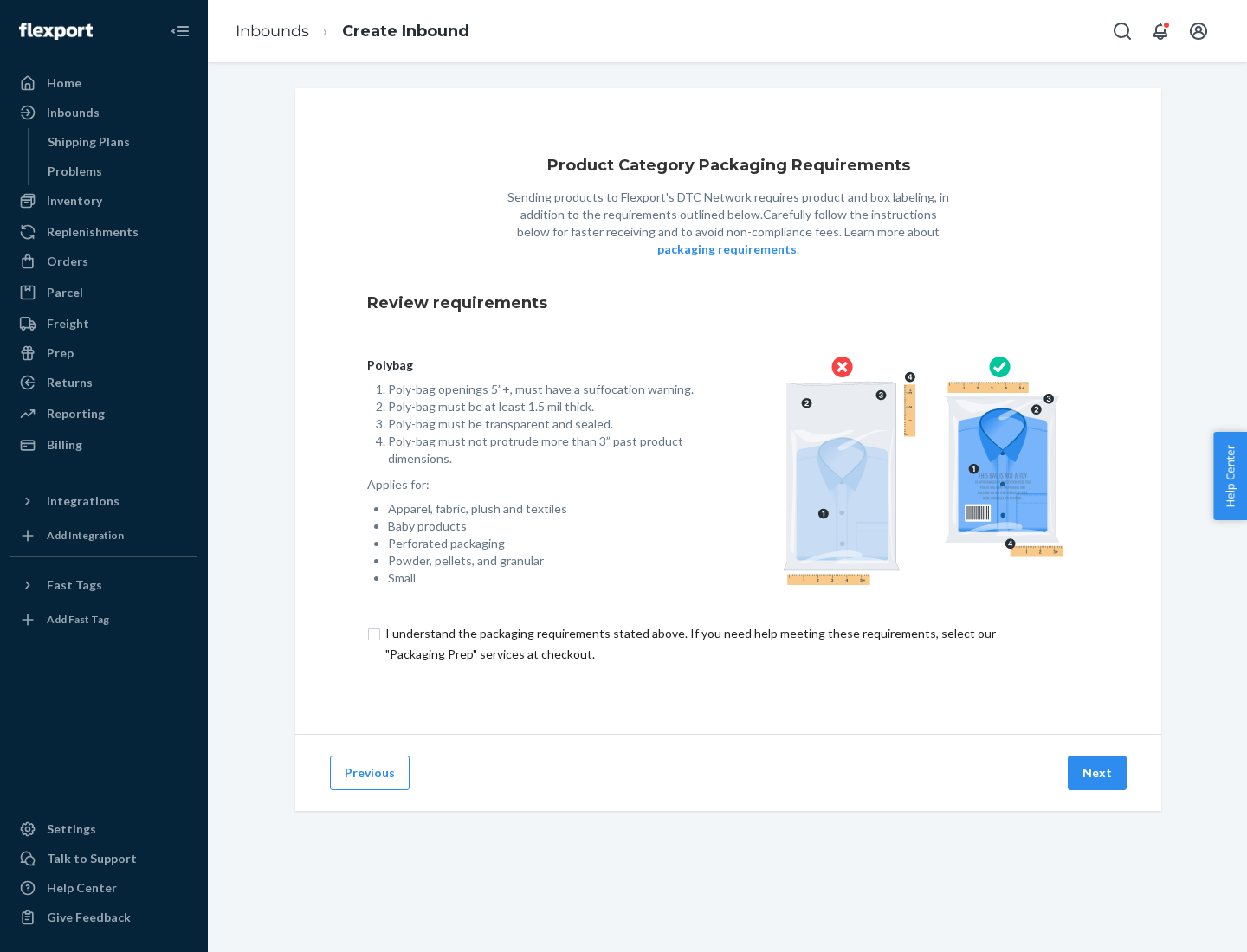
click at [728, 643] on input "checkbox" at bounding box center [728, 645] width 722 height 42
checkbox input "true"
click at [1098, 773] on button "Next" at bounding box center [1097, 773] width 59 height 34
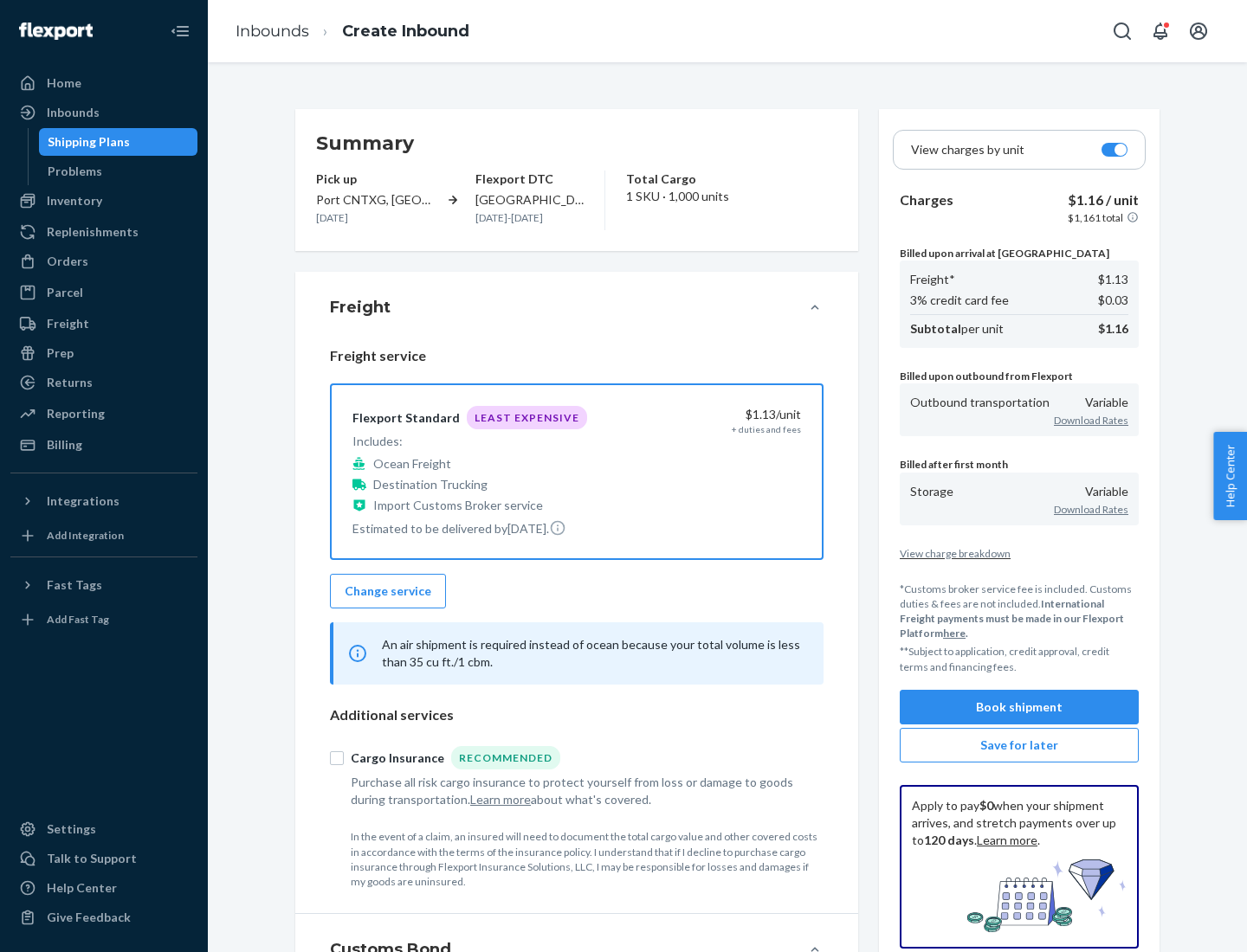
scroll to position [200, 0]
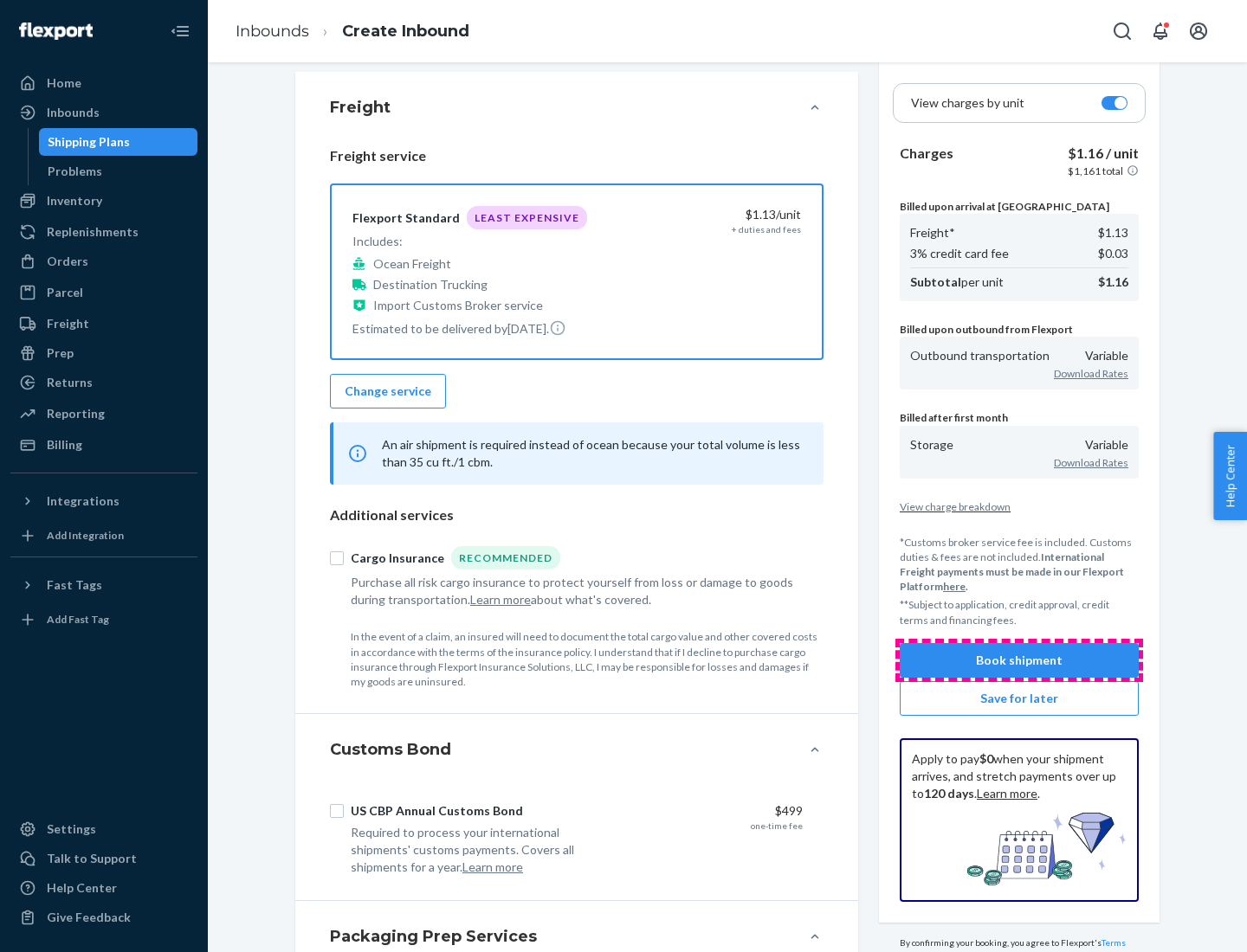
click at [1019, 660] on button "Book shipment" at bounding box center [1019, 660] width 239 height 34
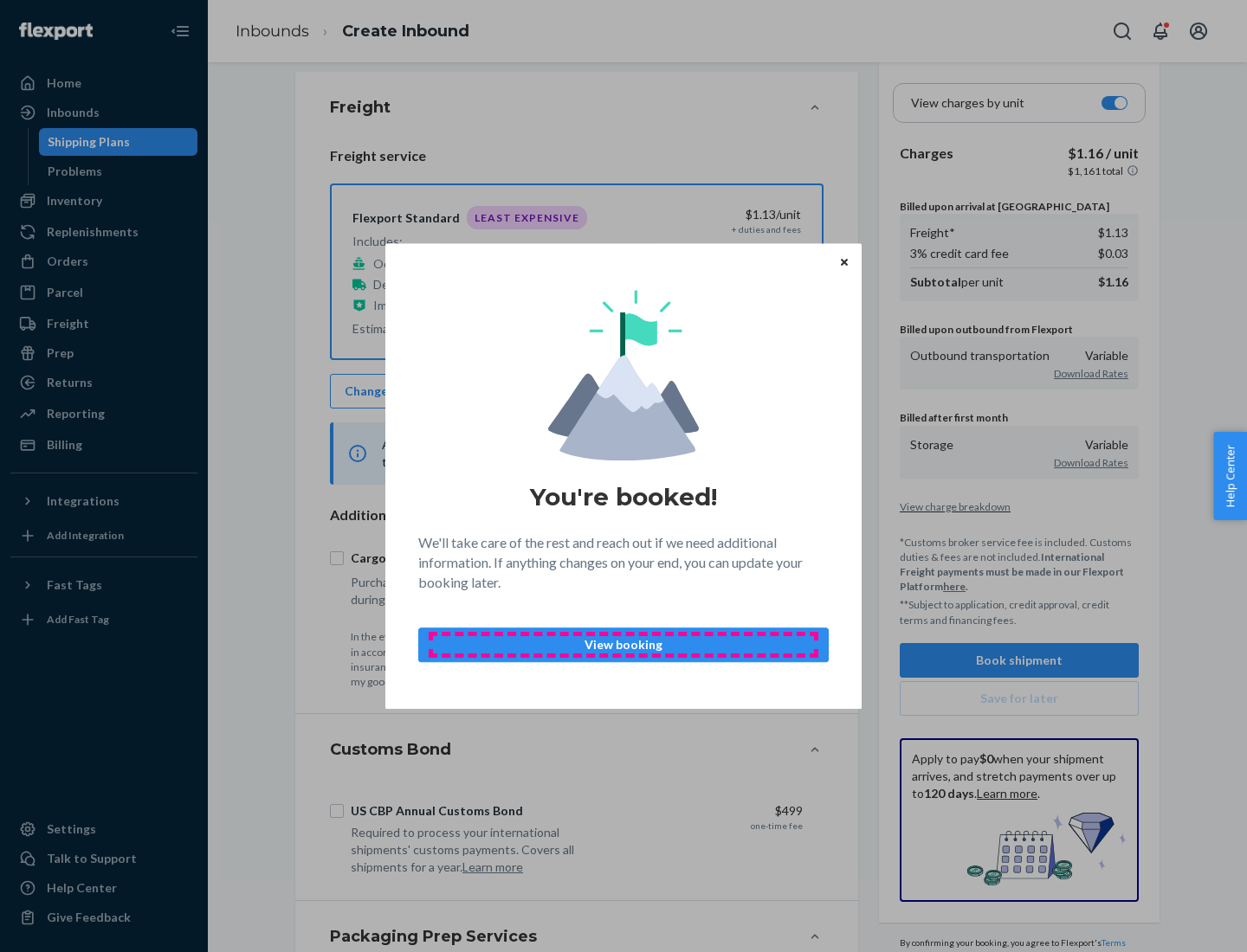
click at [624, 644] on p "View booking" at bounding box center [623, 645] width 381 height 17
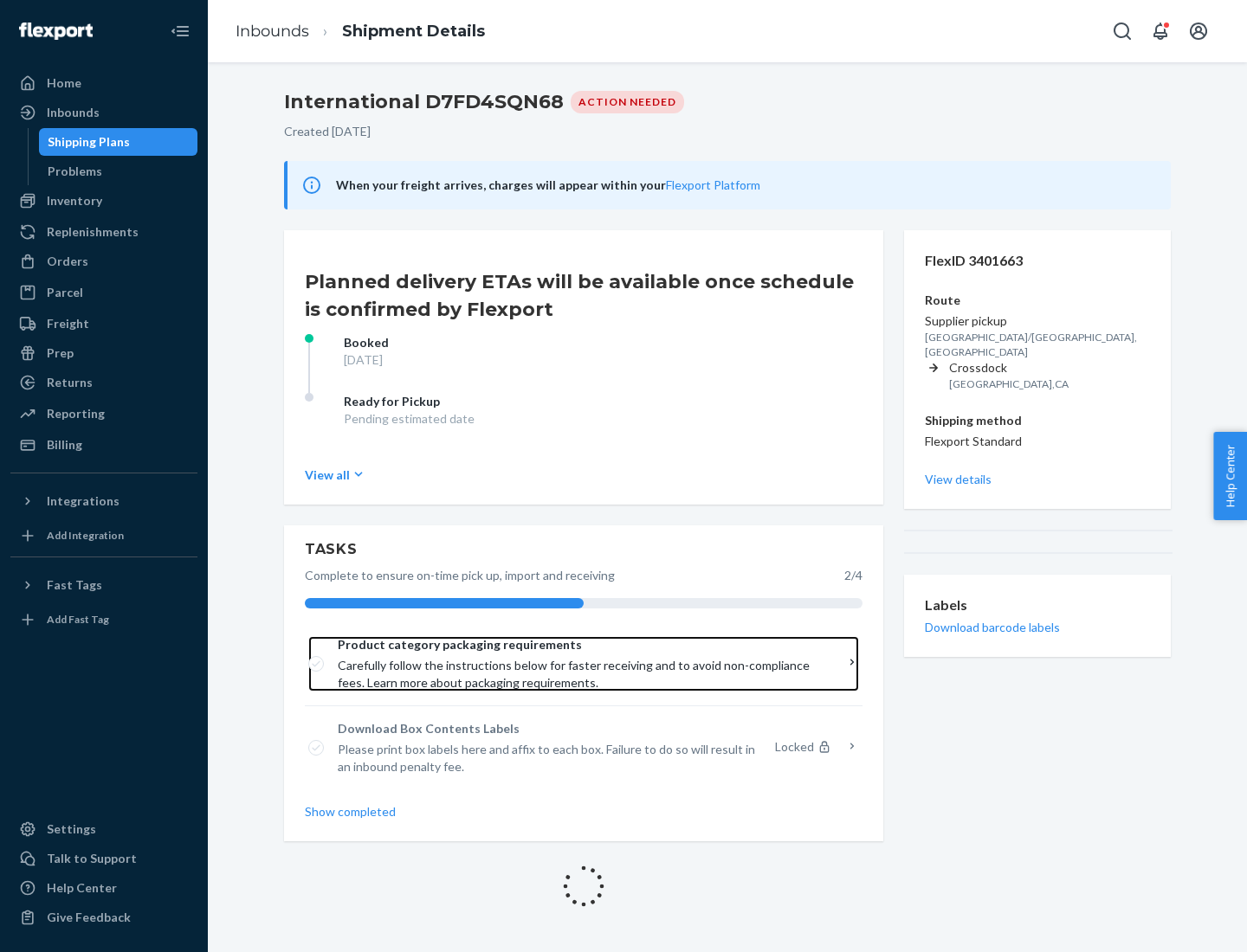
click at [577, 645] on span "Product category packaging requirements" at bounding box center [577, 645] width 480 height 17
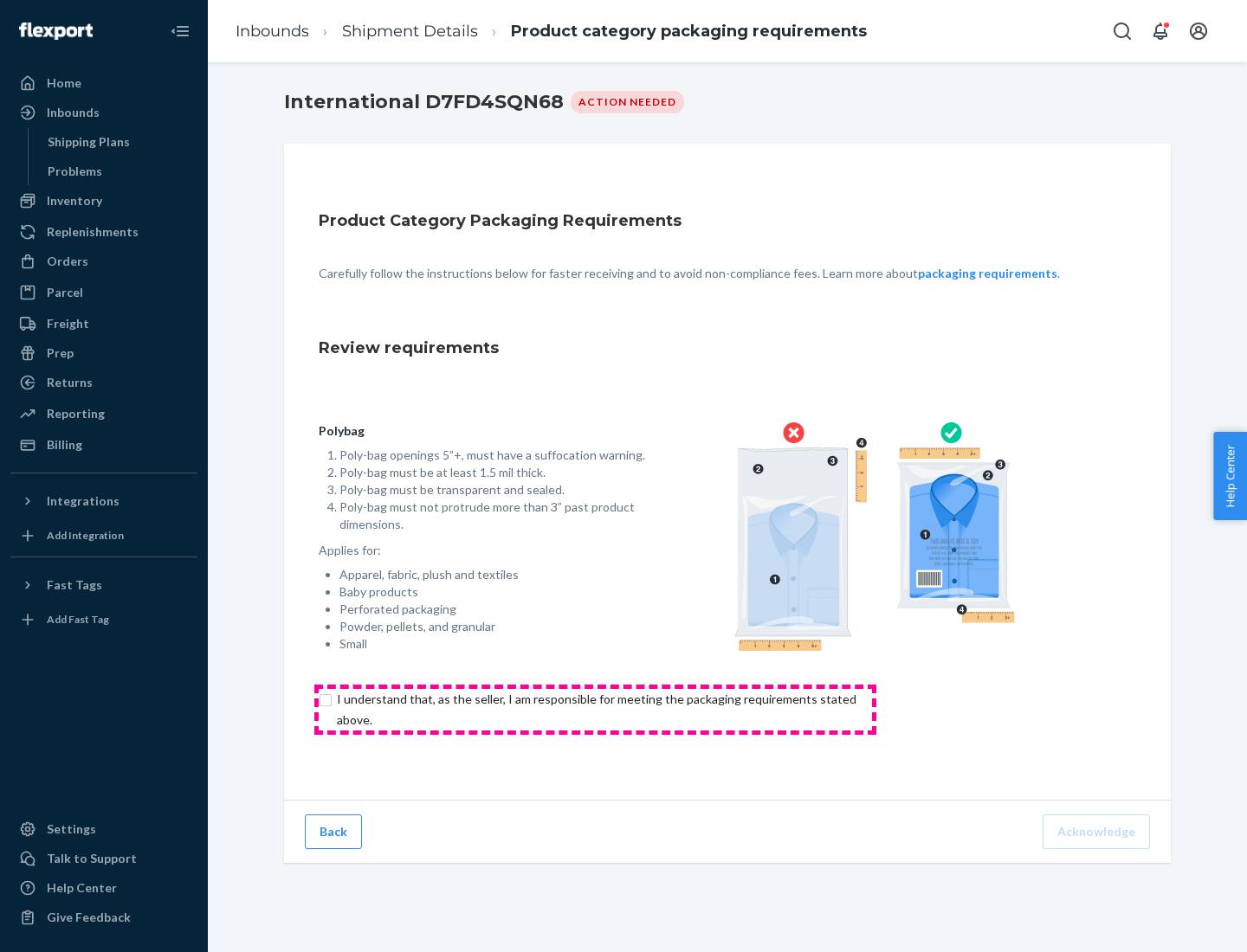
click at [595, 709] on input "checkbox" at bounding box center [607, 710] width 576 height 42
checkbox input "true"
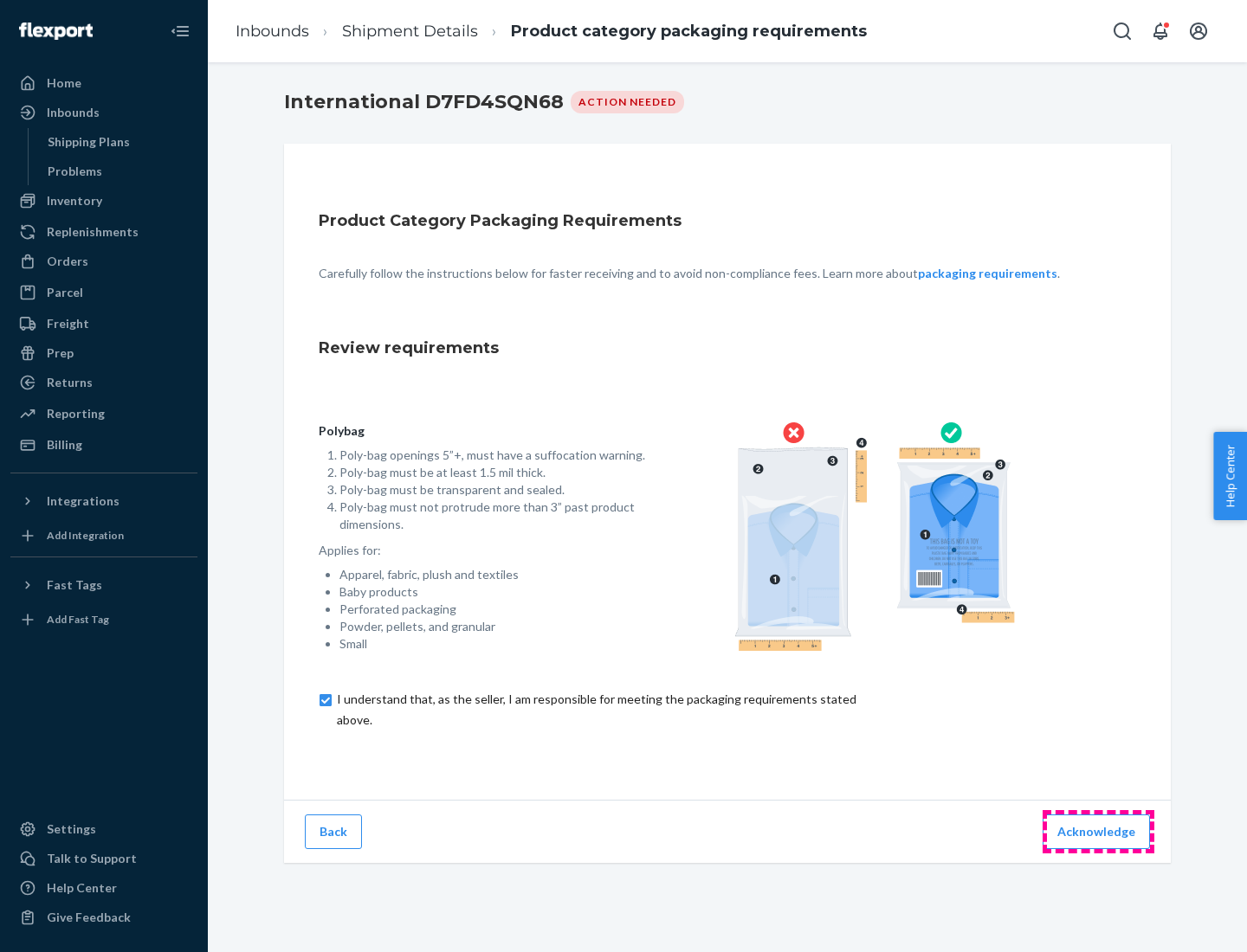
click at [1098, 831] on button "Acknowledge" at bounding box center [1096, 832] width 108 height 34
